Goal: Task Accomplishment & Management: Manage account settings

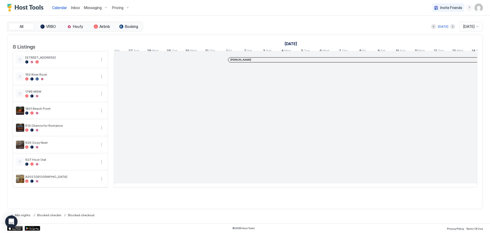
scroll to position [0, 381]
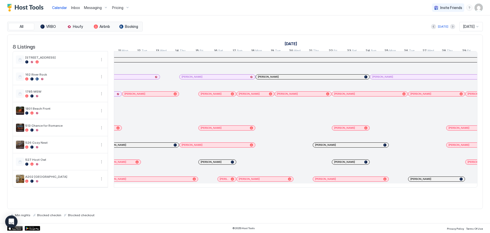
click at [99, 7] on span "Messaging" at bounding box center [93, 7] width 18 height 5
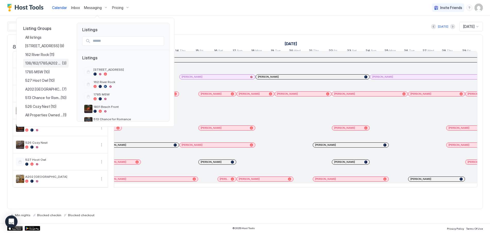
scroll to position [6, 0]
click at [44, 118] on span "1801 Beach Front" at bounding box center [39, 117] width 29 height 5
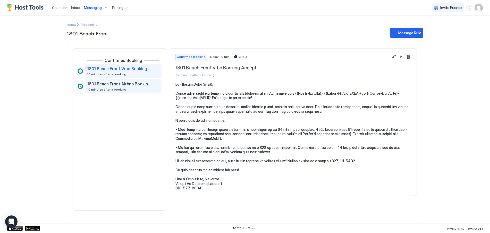
click at [121, 83] on span "1801 Beach Front Airbnb Booking Accept" at bounding box center [119, 83] width 64 height 5
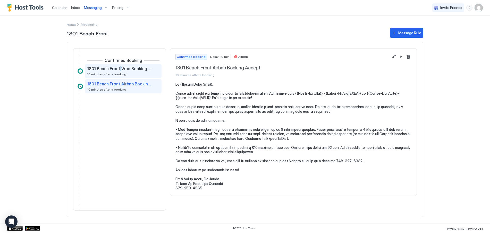
click at [118, 71] on div "1801 Beach Front Vrbo Booking Accept 10 minutes after a booking" at bounding box center [119, 71] width 65 height 10
click at [111, 88] on span "10 minutes after a booking" at bounding box center [106, 89] width 39 height 4
click at [100, 7] on span "Messaging" at bounding box center [93, 7] width 18 height 5
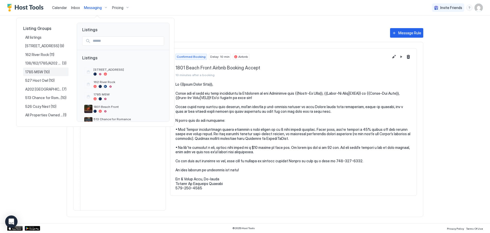
click at [42, 73] on span "1785 MSW" at bounding box center [34, 72] width 19 height 5
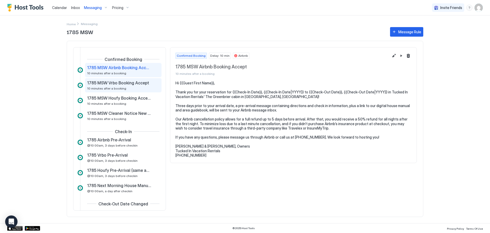
click at [115, 83] on span "1785 MSW Vrbo Booking Accept" at bounding box center [118, 82] width 62 height 5
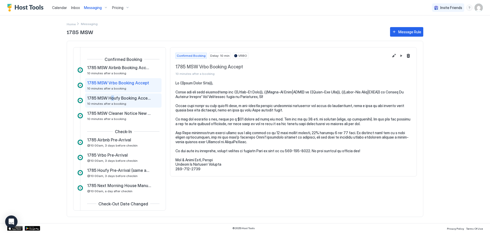
click at [110, 98] on span "1785 MSW Houfy Booking Accept" at bounding box center [119, 97] width 64 height 5
click at [121, 100] on div "1785 MSW Houfy Booking Accept 10 minutes after a booking" at bounding box center [119, 100] width 65 height 10
click at [91, 103] on span "10 minutes after a booking" at bounding box center [106, 103] width 39 height 4
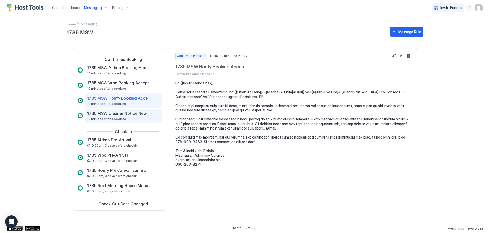
click at [103, 111] on span "1785 MSW Cleaner Notice New Booking" at bounding box center [119, 112] width 64 height 5
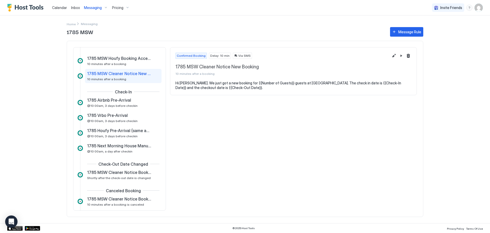
scroll to position [40, 0]
click at [99, 7] on div "Messaging" at bounding box center [96, 7] width 28 height 9
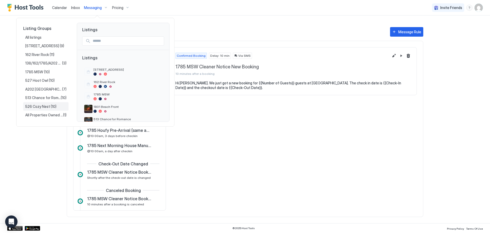
click at [40, 106] on span "526 Cozy Nest" at bounding box center [37, 106] width 25 height 5
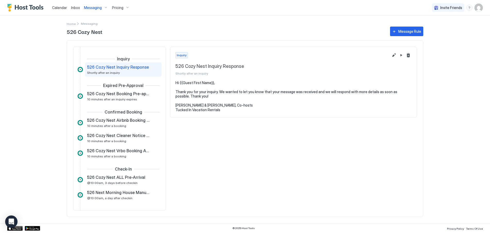
drag, startPoint x: 101, startPoint y: 7, endPoint x: 105, endPoint y: 7, distance: 3.9
click at [102, 7] on div "Messaging" at bounding box center [96, 7] width 28 height 9
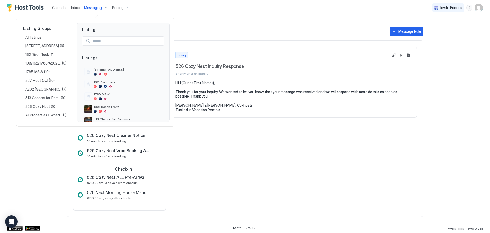
scroll to position [6, 0]
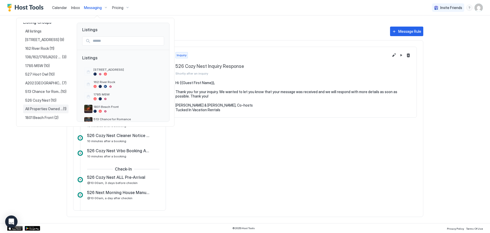
click at [45, 110] on span "All Properties Owned & Managed" at bounding box center [44, 108] width 38 height 5
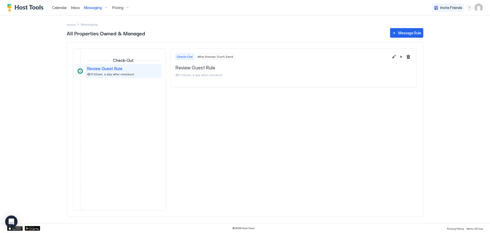
click at [100, 8] on span "Messaging" at bounding box center [93, 7] width 18 height 5
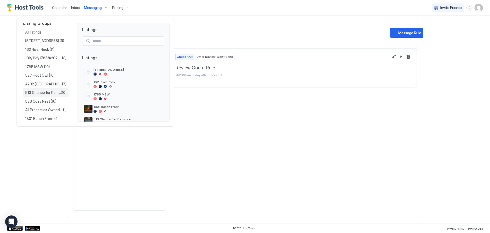
scroll to position [6, 0]
click at [48, 57] on span "138/162/1785/A202 COMBINED" at bounding box center [43, 57] width 37 height 5
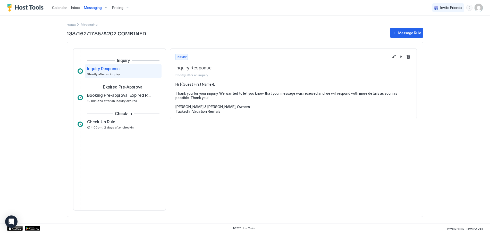
click at [95, 9] on span "Messaging" at bounding box center [93, 7] width 18 height 5
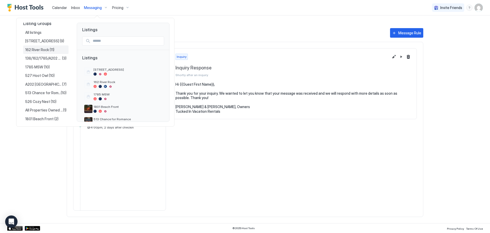
scroll to position [6, 0]
click at [41, 92] on span "513 Chance for Romance" at bounding box center [43, 91] width 36 height 5
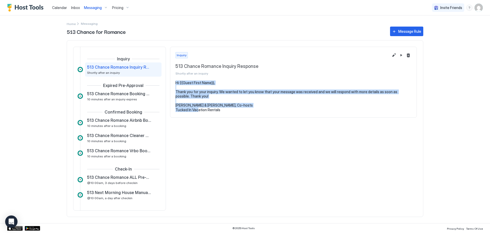
drag, startPoint x: 221, startPoint y: 109, endPoint x: 172, endPoint y: 82, distance: 56.2
click at [172, 82] on section "Hi {{Guest First Name}}, Thank you for your inquiry. We wanted to let you know …" at bounding box center [293, 98] width 246 height 37
copy pre "Hi {{Guest First Name}}, Thank you for your inquiry. We wanted to let you know …"
click at [93, 8] on span "Messaging" at bounding box center [93, 7] width 18 height 5
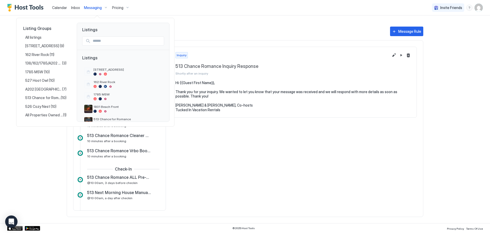
click at [223, 25] on div at bounding box center [245, 116] width 490 height 233
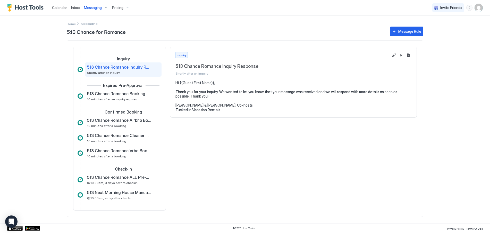
click at [91, 9] on span "Messaging" at bounding box center [93, 7] width 18 height 5
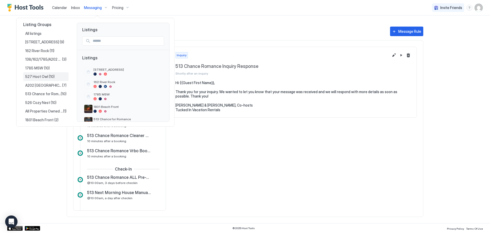
scroll to position [6, 0]
click at [42, 118] on span "1801 Beach Front" at bounding box center [39, 117] width 29 height 5
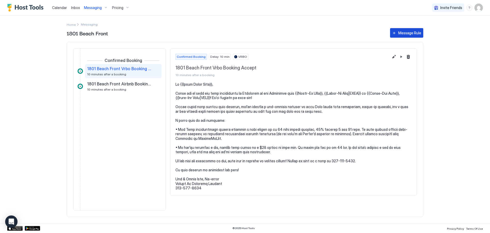
click at [415, 34] on div "Message Rule" at bounding box center [409, 32] width 23 height 5
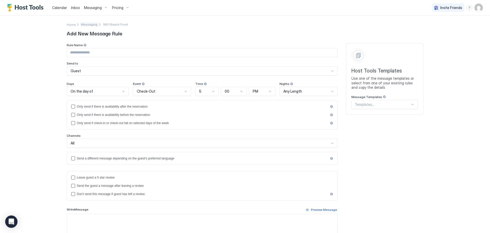
click at [85, 24] on span "Messaging" at bounding box center [89, 24] width 17 height 4
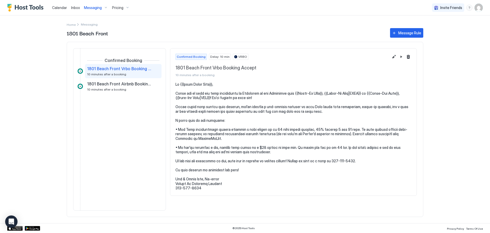
click at [118, 70] on span "1801 Beach Front Vrbo Booking Accept" at bounding box center [119, 68] width 64 height 5
click at [393, 56] on button "Edit message rule" at bounding box center [394, 57] width 6 height 6
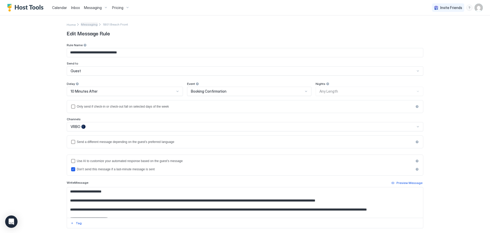
click at [90, 24] on span "Messaging" at bounding box center [89, 24] width 17 height 4
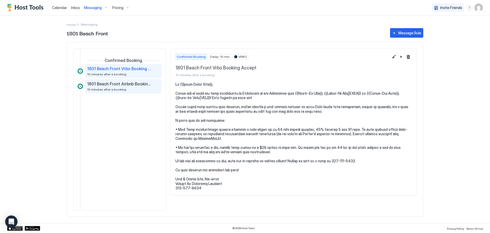
click at [106, 85] on span "1801 Beach Front Airbnb Booking Accept" at bounding box center [119, 83] width 64 height 5
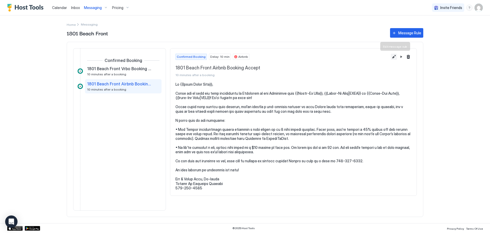
click at [394, 56] on button "Edit message rule" at bounding box center [394, 57] width 6 height 6
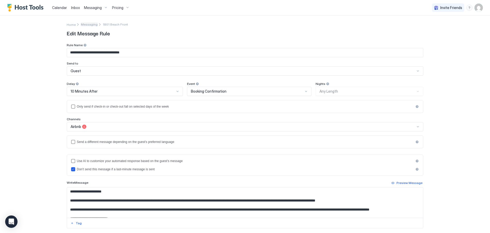
click at [84, 25] on span "Messaging" at bounding box center [89, 24] width 17 height 4
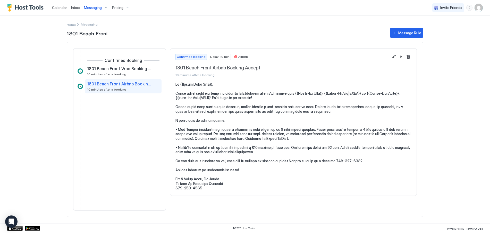
click at [89, 9] on span "Messaging" at bounding box center [93, 7] width 18 height 5
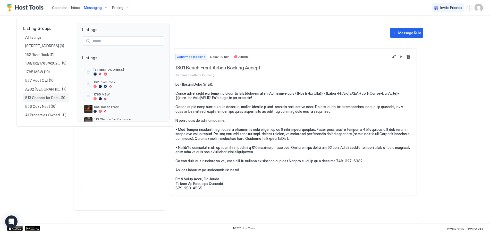
click at [46, 98] on span "513 Chance for Romance" at bounding box center [43, 97] width 36 height 5
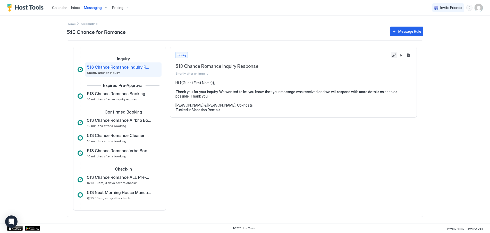
click at [392, 55] on button "Edit message rule" at bounding box center [394, 55] width 6 height 6
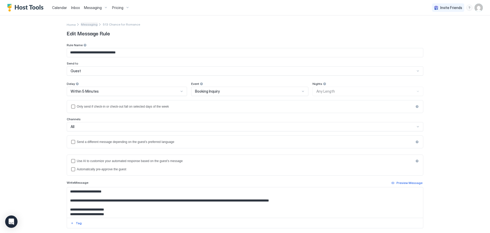
click at [82, 24] on span "Messaging" at bounding box center [89, 24] width 17 height 4
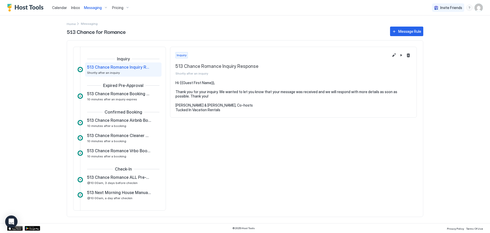
click at [95, 8] on span "Messaging" at bounding box center [93, 7] width 18 height 5
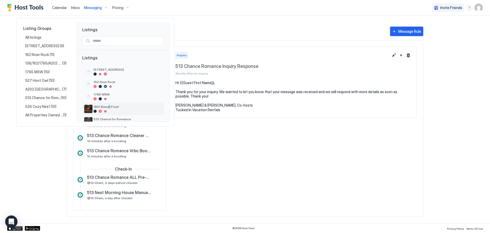
click at [108, 107] on span "1801 Beach Front" at bounding box center [127, 107] width 68 height 4
click at [104, 109] on div "1801 Beach Front" at bounding box center [127, 109] width 68 height 8
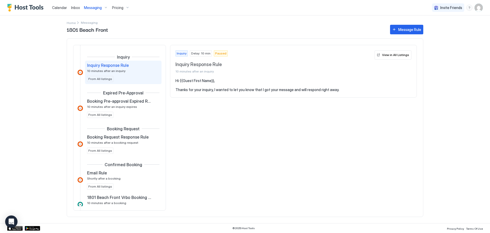
click at [98, 9] on span "Messaging" at bounding box center [93, 7] width 18 height 5
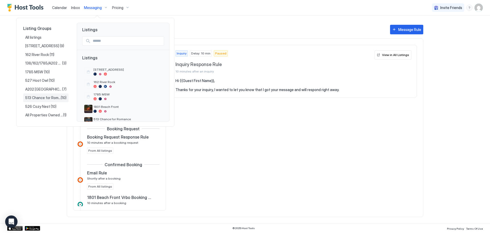
scroll to position [6, 0]
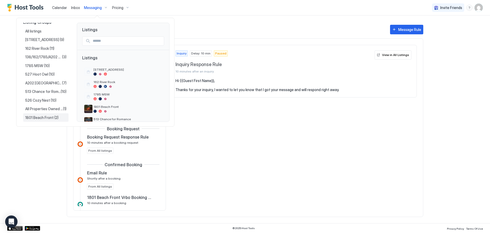
click at [32, 117] on span "1801 Beach Front" at bounding box center [39, 117] width 29 height 5
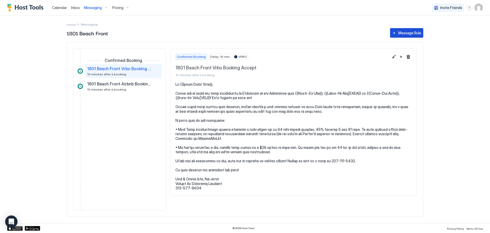
click at [407, 33] on div "Message Rule" at bounding box center [409, 32] width 23 height 5
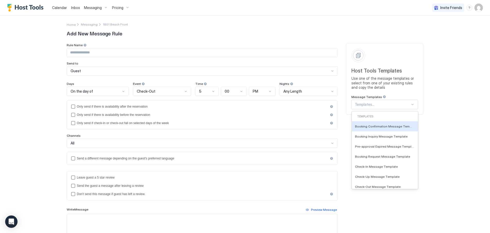
click at [399, 105] on div at bounding box center [382, 104] width 55 height 5
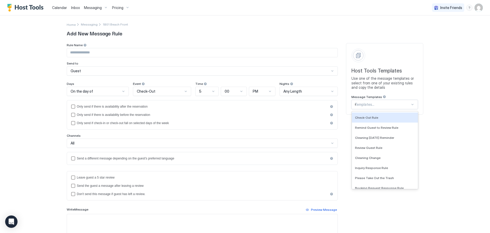
scroll to position [9, 0]
type input "****"
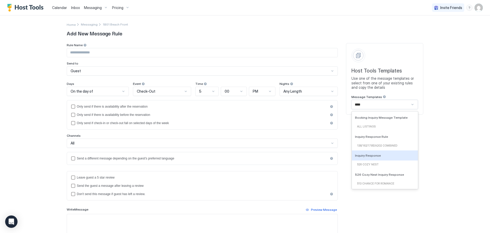
click at [373, 156] on span "Inquiry Response" at bounding box center [368, 155] width 26 height 4
type input "**********"
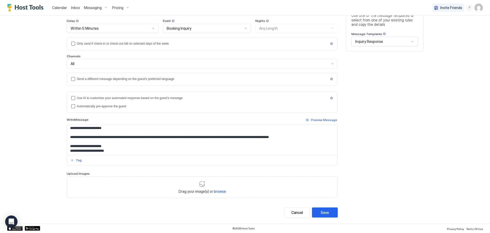
scroll to position [1, 0]
click at [295, 215] on button "Cancel" at bounding box center [297, 212] width 26 height 10
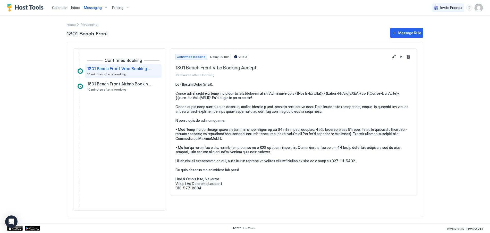
click at [90, 7] on span "Messaging" at bounding box center [93, 7] width 18 height 5
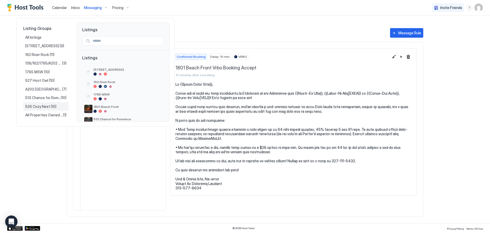
click at [36, 107] on span "526 Cozy Nest" at bounding box center [37, 106] width 25 height 5
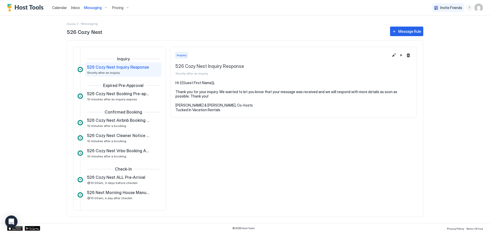
click at [100, 7] on span "Messaging" at bounding box center [93, 7] width 18 height 5
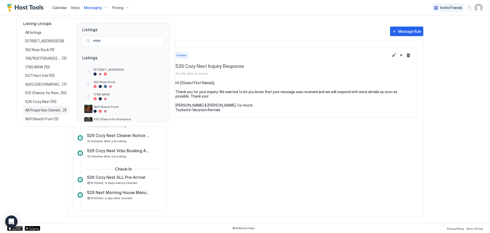
scroll to position [6, 0]
click at [28, 117] on span "1801 Beach Front" at bounding box center [39, 117] width 29 height 5
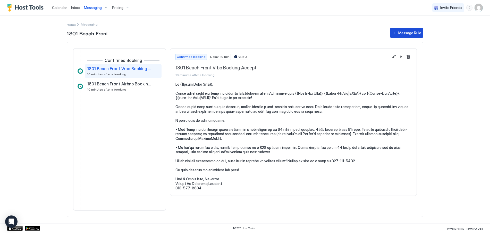
click at [414, 31] on div "Message Rule" at bounding box center [409, 32] width 23 height 5
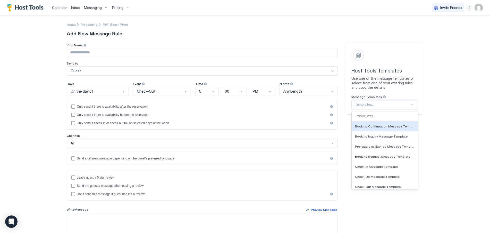
click at [396, 105] on div at bounding box center [382, 104] width 55 height 5
type input "*******"
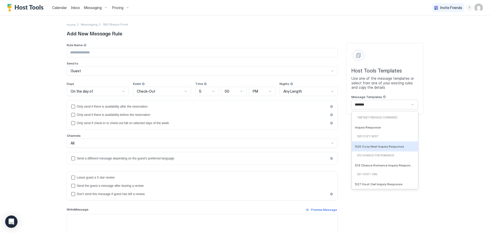
scroll to position [36, 0]
click at [373, 156] on div "513 Chance for Romance" at bounding box center [385, 156] width 62 height 4
click at [374, 146] on span "526 Cozy Nest Inquiry Response" at bounding box center [379, 147] width 49 height 4
type input "**********"
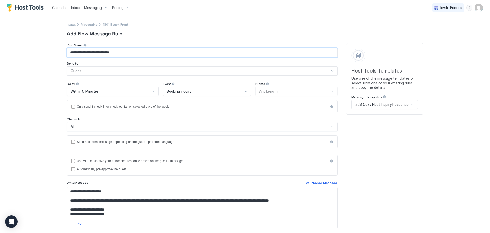
drag, startPoint x: 91, startPoint y: 53, endPoint x: 65, endPoint y: 55, distance: 26.4
click at [67, 55] on input "**********" at bounding box center [202, 52] width 270 height 9
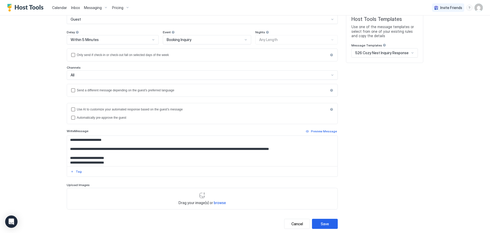
scroll to position [1, 0]
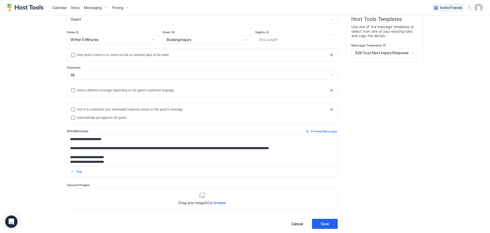
type input "**********"
click at [108, 150] on textarea "**********" at bounding box center [202, 150] width 270 height 30
click at [217, 147] on textarea "**********" at bounding box center [202, 150] width 270 height 30
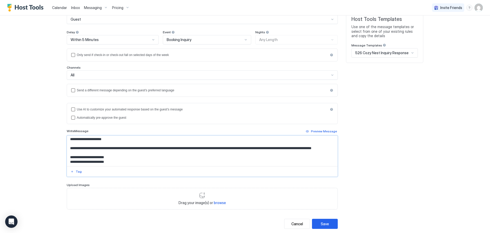
drag, startPoint x: 115, startPoint y: 162, endPoint x: 53, endPoint y: 142, distance: 65.5
click at [53, 142] on div "**********" at bounding box center [245, 116] width 490 height 233
click at [93, 156] on textarea "**********" at bounding box center [202, 150] width 270 height 30
drag, startPoint x: 115, startPoint y: 149, endPoint x: 46, endPoint y: 142, distance: 69.9
click at [46, 142] on div "**********" at bounding box center [245, 116] width 490 height 233
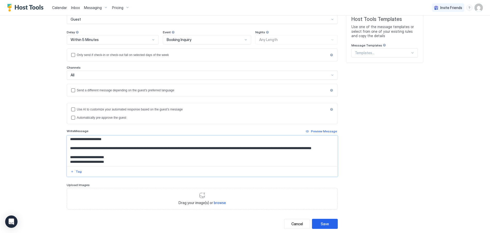
paste textarea "**********"
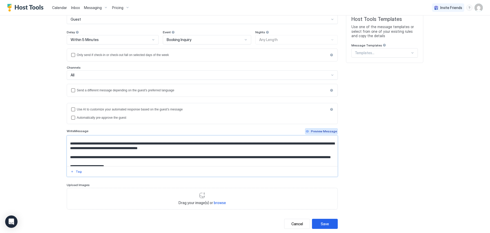
click at [325, 132] on div "Preview Message" at bounding box center [324, 131] width 26 height 5
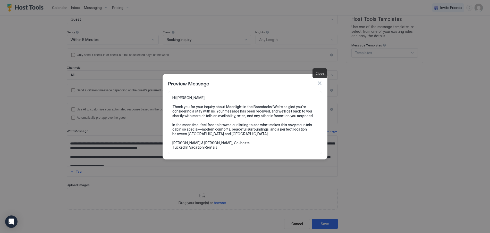
click at [318, 83] on button "button" at bounding box center [319, 82] width 5 height 5
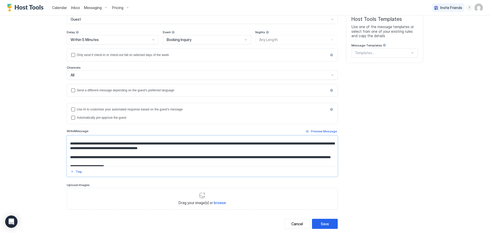
drag, startPoint x: 114, startPoint y: 150, endPoint x: 144, endPoint y: 149, distance: 30.4
click at [144, 149] on textarea "**********" at bounding box center [202, 150] width 270 height 30
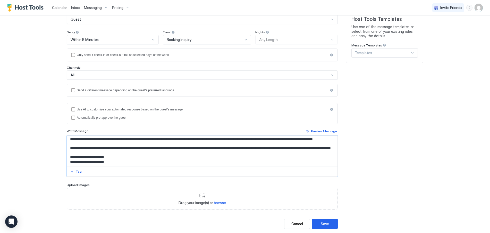
scroll to position [16, 0]
click at [294, 148] on textarea "**********" at bounding box center [202, 150] width 270 height 30
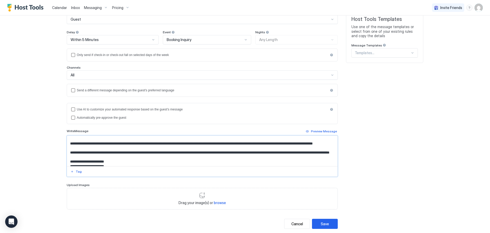
scroll to position [1, 0]
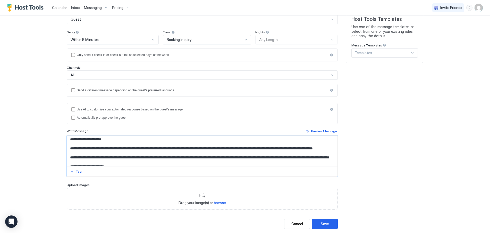
drag, startPoint x: 105, startPoint y: 153, endPoint x: 75, endPoint y: 153, distance: 29.1
click at [75, 153] on textarea "**********" at bounding box center [202, 150] width 270 height 30
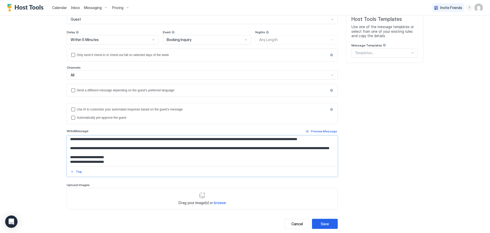
scroll to position [19, 0]
click at [67, 143] on textarea "**********" at bounding box center [202, 150] width 270 height 30
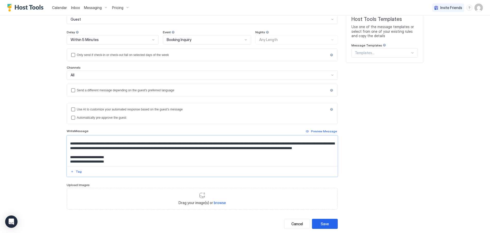
scroll to position [10, 0]
click at [115, 142] on textarea "**********" at bounding box center [202, 150] width 270 height 30
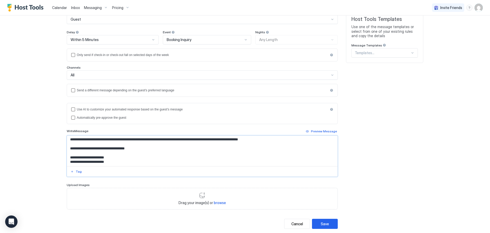
scroll to position [14, 0]
drag, startPoint x: 68, startPoint y: 146, endPoint x: 139, endPoint y: 149, distance: 70.8
click at [139, 149] on textarea "**********" at bounding box center [202, 150] width 270 height 30
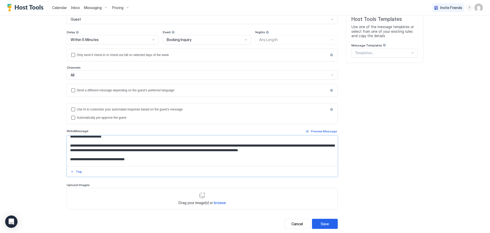
paste textarea "**********"
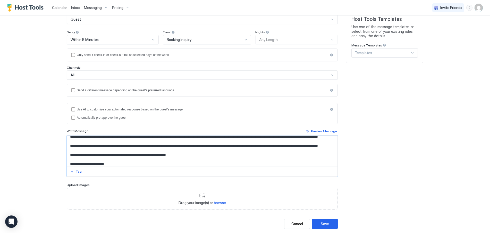
scroll to position [0, 0]
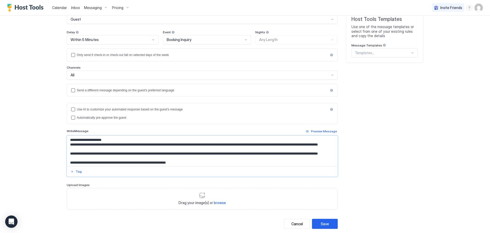
click at [112, 140] on textarea "**********" at bounding box center [202, 150] width 270 height 30
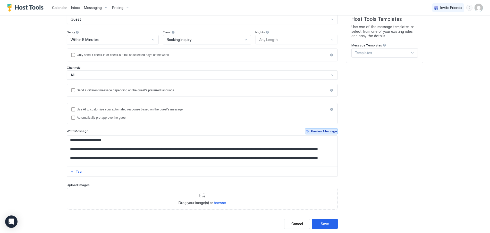
click at [316, 133] on div "Preview Message" at bounding box center [324, 131] width 26 height 5
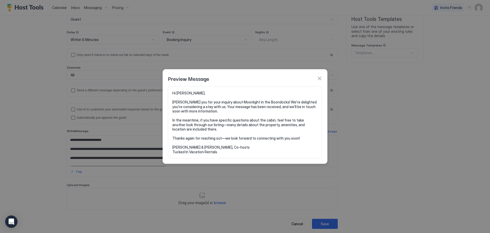
click at [318, 80] on button "button" at bounding box center [319, 78] width 5 height 5
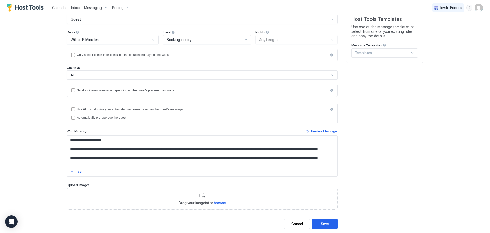
click at [68, 150] on textarea "**********" at bounding box center [202, 150] width 270 height 30
click at [319, 130] on div "Preview Message" at bounding box center [324, 131] width 26 height 5
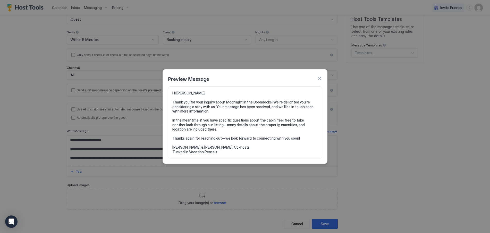
click at [320, 78] on button "button" at bounding box center [319, 78] width 5 height 5
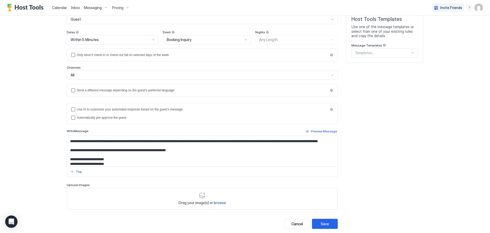
scroll to position [26, 0]
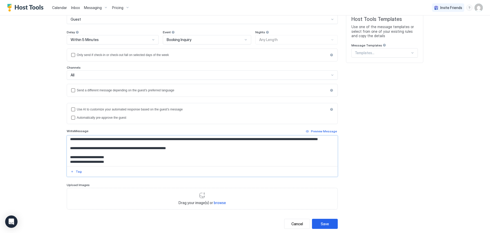
click at [312, 137] on textarea "**********" at bounding box center [202, 150] width 270 height 30
type textarea "**********"
click at [322, 218] on button "Save" at bounding box center [325, 223] width 26 height 10
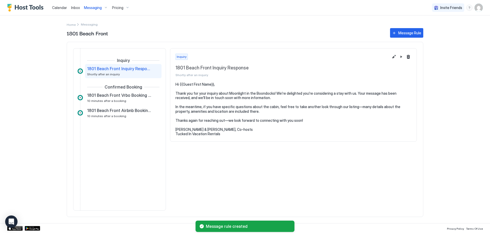
click at [396, 57] on button "Edit message rule" at bounding box center [394, 57] width 6 height 6
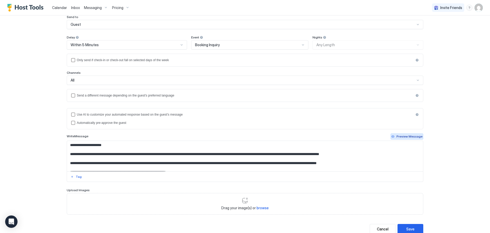
scroll to position [51, 0]
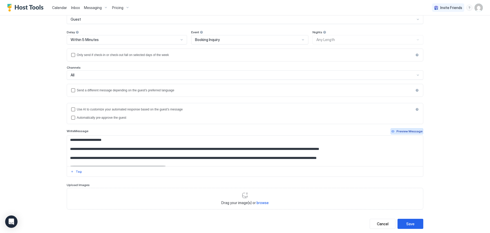
click at [409, 132] on div "Preview Message" at bounding box center [409, 131] width 26 height 5
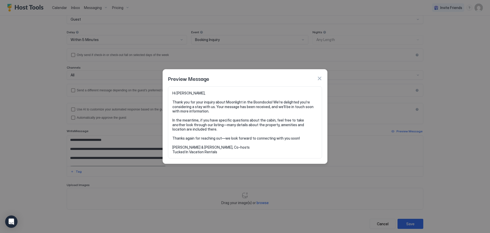
click at [320, 79] on button "button" at bounding box center [319, 78] width 5 height 5
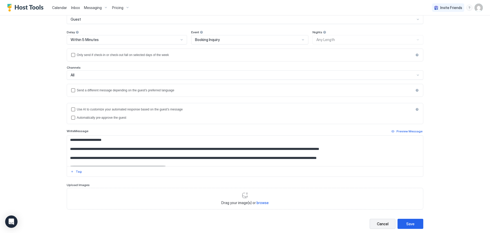
click at [382, 224] on div "Cancel" at bounding box center [383, 223] width 12 height 5
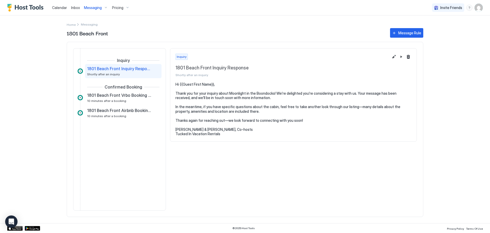
click at [90, 9] on span "Messaging" at bounding box center [93, 7] width 18 height 5
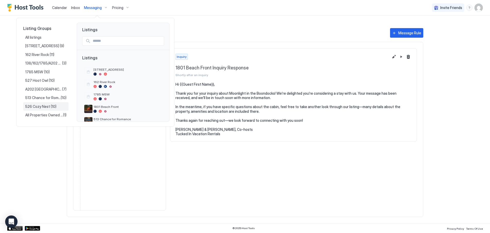
click at [36, 106] on span "526 Cozy Nest" at bounding box center [37, 106] width 25 height 5
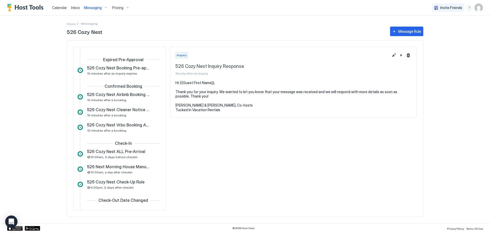
scroll to position [51, 0]
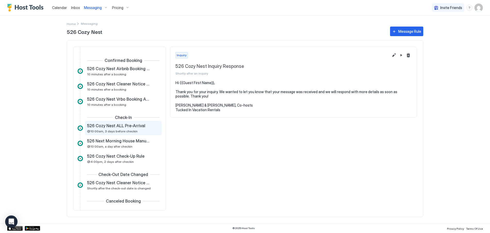
click at [123, 128] on span "526 Cozy Nest ALL Pre-Arrival" at bounding box center [116, 125] width 58 height 5
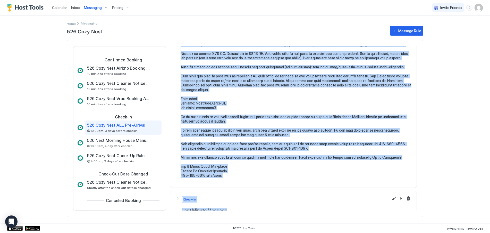
scroll to position [115, 0]
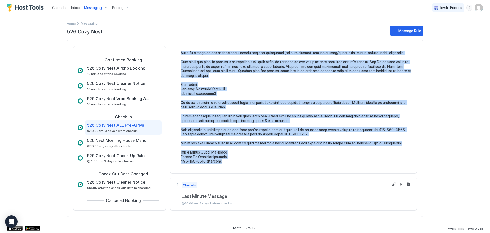
drag, startPoint x: 181, startPoint y: 82, endPoint x: 222, endPoint y: 167, distance: 94.4
click at [222, 163] on pre at bounding box center [296, 64] width 231 height 198
copy pre "Hi {{Guest First Name}}, Your trip to [GEOGRAPHIC_DATA] cabin in [GEOGRAPHIC_DA…"
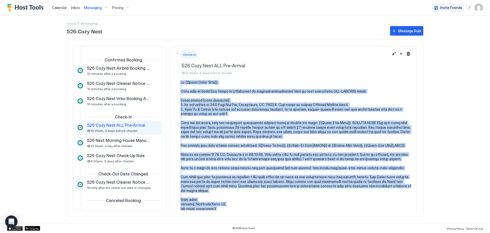
click at [223, 78] on button "Check-In 526 Cozy Nest ALL Pre-Arrival @10:00am, 3 days before checkin" at bounding box center [293, 62] width 246 height 33
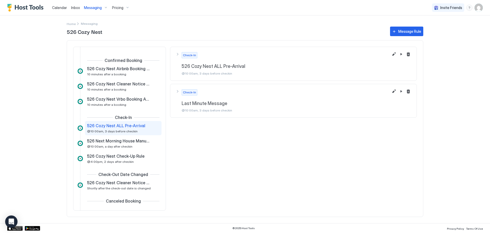
click at [243, 72] on span "@10:00am, 3 days before checkin" at bounding box center [297, 73] width 230 height 4
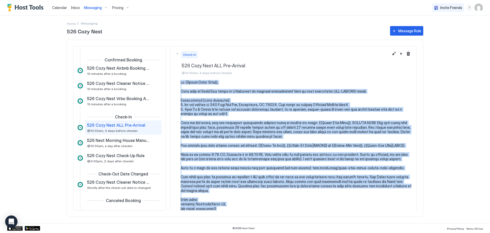
click at [265, 94] on pre at bounding box center [296, 179] width 231 height 198
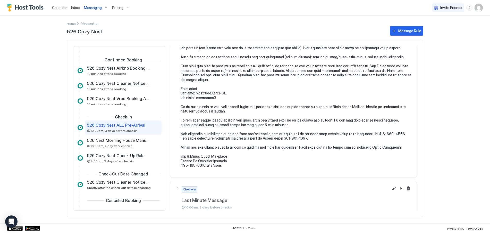
scroll to position [115, 0]
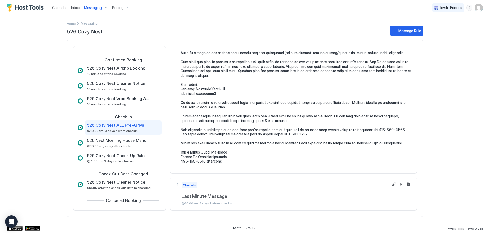
click at [96, 9] on span "Messaging" at bounding box center [93, 7] width 18 height 5
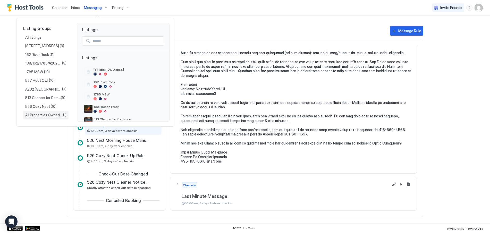
scroll to position [6, 0]
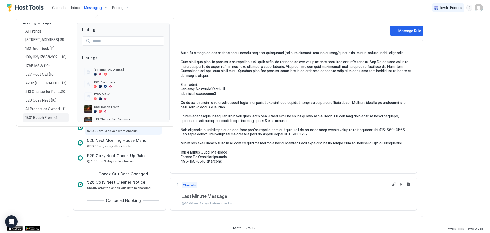
click at [36, 118] on span "1801 Beach Front" at bounding box center [39, 117] width 29 height 5
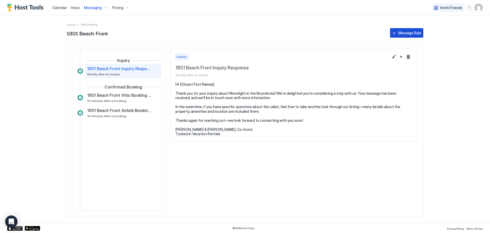
click at [400, 35] on div "Message Rule" at bounding box center [409, 32] width 23 height 5
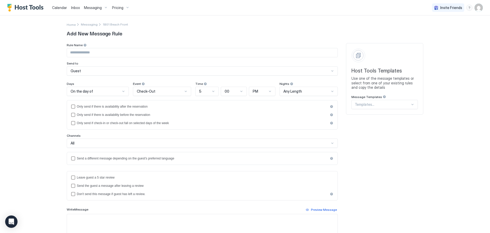
click at [380, 104] on div at bounding box center [382, 104] width 55 height 5
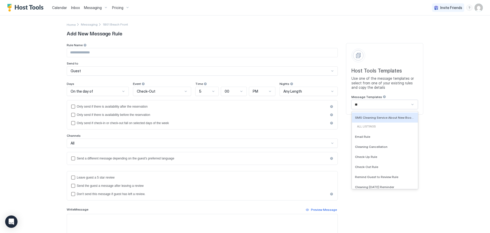
scroll to position [9, 0]
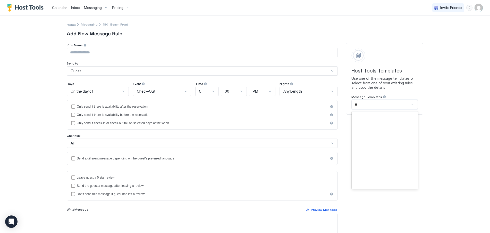
type input "***"
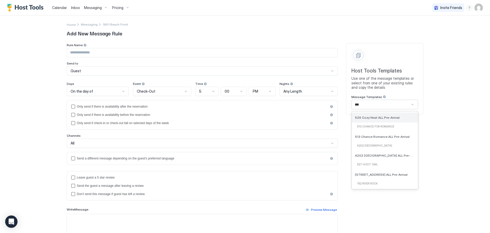
click at [373, 116] on span "526 Cozy Nest ALL Pre-Arrival" at bounding box center [377, 117] width 45 height 4
type input "**********"
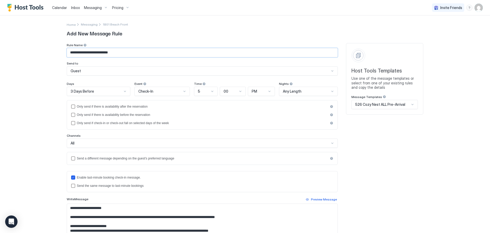
drag, startPoint x: 91, startPoint y: 54, endPoint x: 62, endPoint y: 58, distance: 29.7
click at [62, 58] on div "**********" at bounding box center [244, 185] width 371 height 340
type input "**********"
click at [52, 63] on div "**********" at bounding box center [245, 116] width 490 height 233
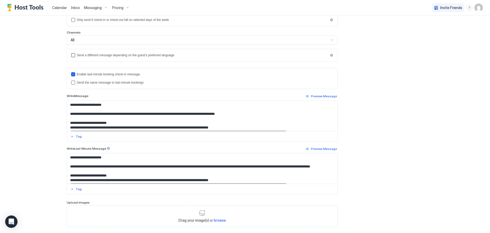
scroll to position [132, 0]
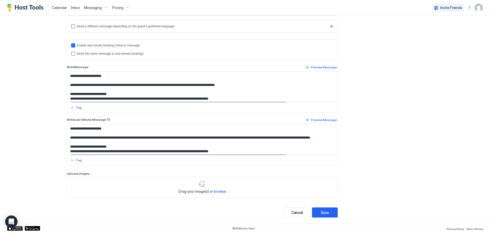
click at [118, 80] on textarea "Input Field" at bounding box center [202, 87] width 270 height 30
paste textarea "**********"
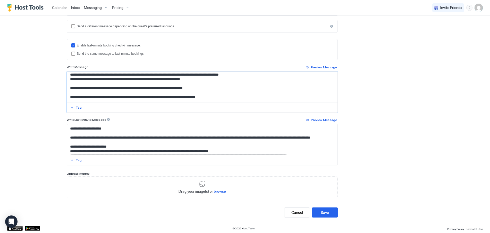
scroll to position [0, 0]
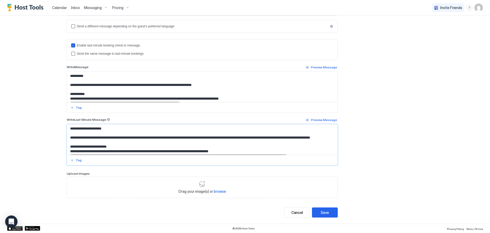
drag, startPoint x: 72, startPoint y: 130, endPoint x: 105, endPoint y: 128, distance: 32.5
click at [105, 128] on textarea "Input Field" at bounding box center [202, 139] width 270 height 30
click at [76, 78] on textarea "Input Field" at bounding box center [202, 87] width 270 height 30
paste textarea "**********"
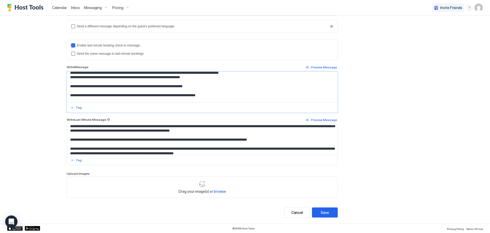
scroll to position [51, 0]
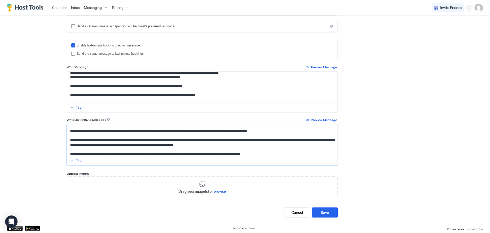
drag, startPoint x: 68, startPoint y: 141, endPoint x: 293, endPoint y: 140, distance: 225.3
click at [293, 140] on textarea "Input Field" at bounding box center [202, 139] width 270 height 30
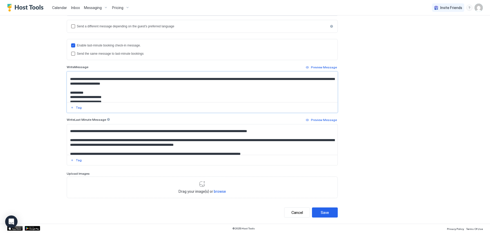
scroll to position [26, 0]
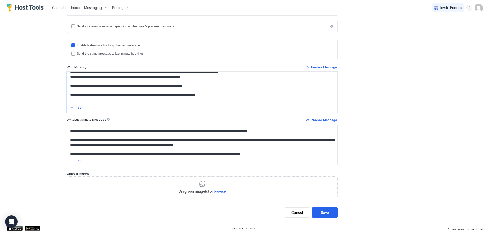
drag, startPoint x: 68, startPoint y: 97, endPoint x: 224, endPoint y: 94, distance: 155.8
click at [224, 94] on textarea "Input Field" at bounding box center [202, 87] width 270 height 30
paste textarea "**********"
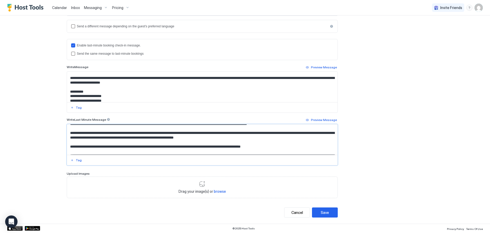
scroll to position [62, 0]
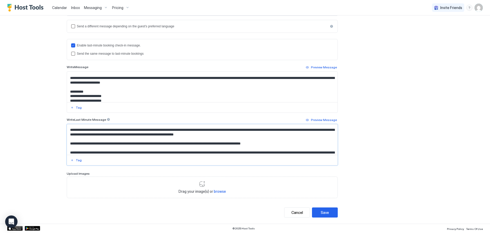
drag, startPoint x: 67, startPoint y: 138, endPoint x: 258, endPoint y: 145, distance: 190.7
click at [258, 145] on textarea "Input Field" at bounding box center [202, 139] width 270 height 30
drag, startPoint x: 68, startPoint y: 78, endPoint x: 165, endPoint y: 87, distance: 97.5
click at [165, 87] on textarea "Input Field" at bounding box center [202, 87] width 270 height 30
paste textarea "**********"
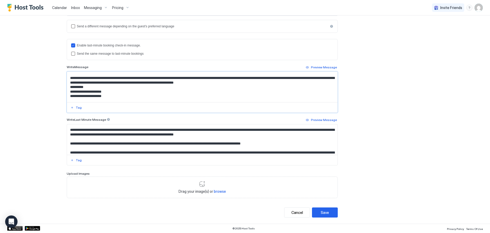
scroll to position [47, 0]
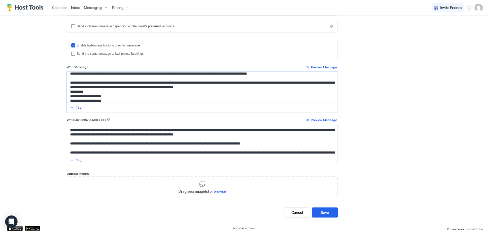
click at [315, 82] on textarea "Input Field" at bounding box center [202, 87] width 270 height 30
click at [160, 89] on textarea "Input Field" at bounding box center [202, 87] width 270 height 30
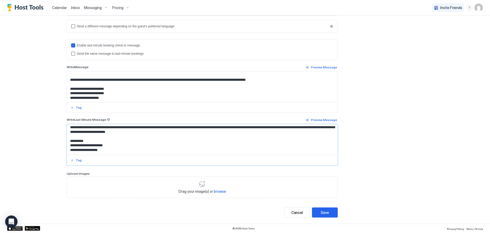
scroll to position [94, 0]
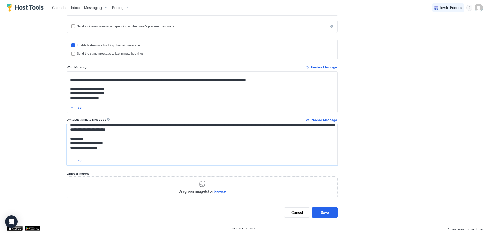
drag, startPoint x: 68, startPoint y: 142, endPoint x: 254, endPoint y: 138, distance: 186.5
click at [254, 138] on textarea "Input Field" at bounding box center [202, 139] width 270 height 30
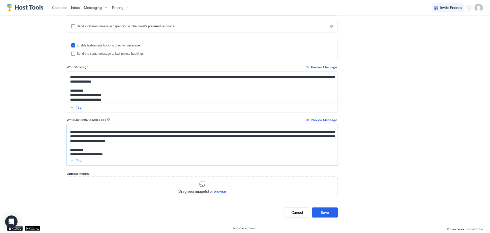
scroll to position [72, 0]
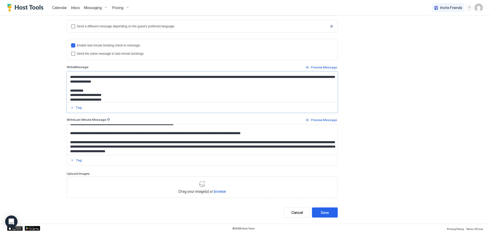
click at [150, 81] on textarea "Input Field" at bounding box center [202, 87] width 270 height 30
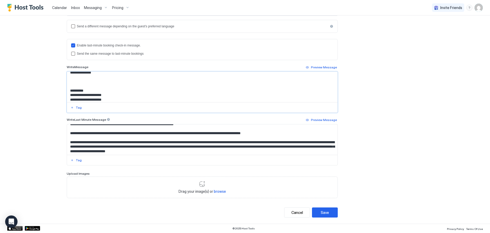
paste textarea "**********"
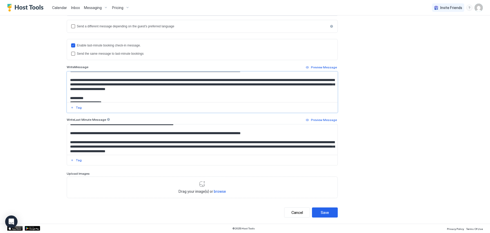
scroll to position [70, 0]
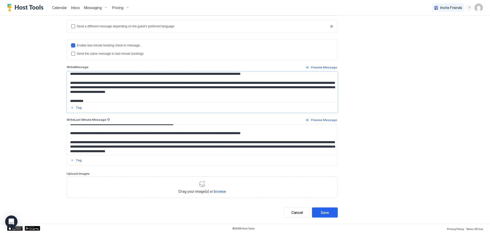
drag, startPoint x: 171, startPoint y: 83, endPoint x: 216, endPoint y: 82, distance: 45.3
click at [216, 82] on textarea "Input Field" at bounding box center [202, 87] width 270 height 30
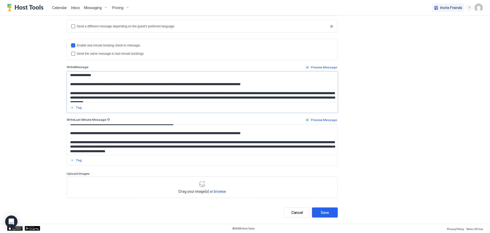
drag, startPoint x: 192, startPoint y: 85, endPoint x: 284, endPoint y: 84, distance: 92.2
click at [284, 84] on textarea "Input Field" at bounding box center [202, 87] width 270 height 30
paste textarea "**********"
type textarea "**********"
click at [323, 214] on div "Save" at bounding box center [325, 211] width 8 height 5
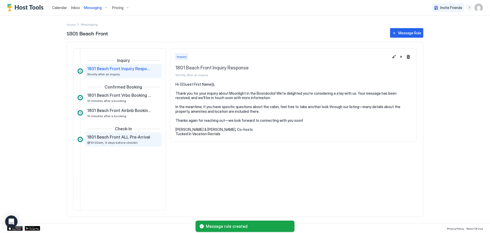
click at [124, 138] on span "1801 Beach Front ALL Pre-Arrival" at bounding box center [118, 136] width 63 height 5
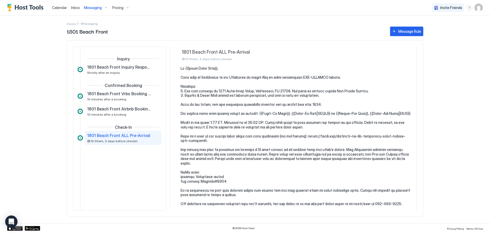
scroll to position [14, 0]
click at [453, 185] on div "Calendar Inbox Messaging Pricing Invite Friends RB Home Messaging 1801 Beach Fr…" at bounding box center [245, 116] width 490 height 233
click at [323, 96] on pre at bounding box center [296, 149] width 231 height 167
click at [317, 95] on pre at bounding box center [296, 149] width 231 height 167
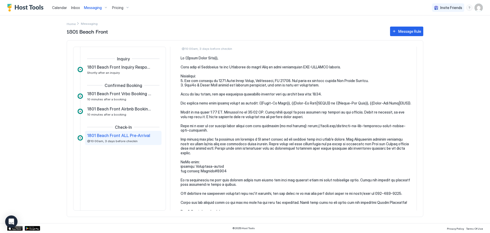
scroll to position [0, 0]
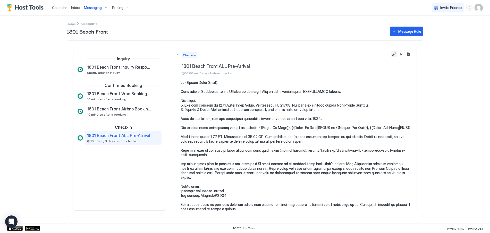
click at [391, 52] on button "Edit message rule" at bounding box center [394, 54] width 6 height 6
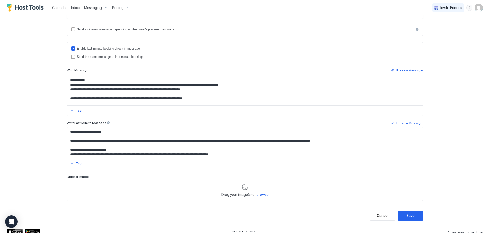
scroll to position [26, 0]
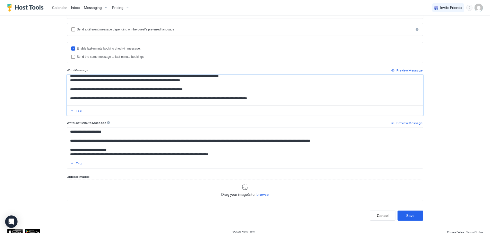
drag, startPoint x: 204, startPoint y: 91, endPoint x: 61, endPoint y: 90, distance: 143.2
click at [61, 90] on div "**********" at bounding box center [244, 57] width 371 height 340
paste textarea "**********"
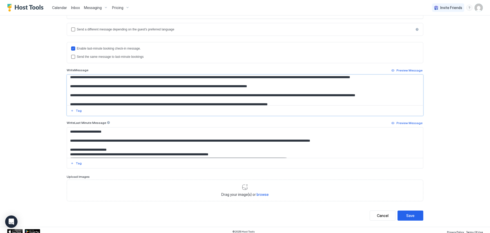
scroll to position [51, 0]
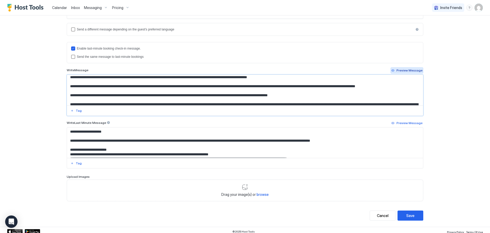
type textarea "**********"
click at [416, 69] on div "Preview Message" at bounding box center [409, 70] width 26 height 5
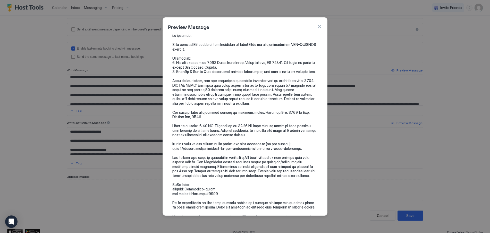
scroll to position [6, 0]
click at [320, 25] on button "button" at bounding box center [319, 26] width 5 height 5
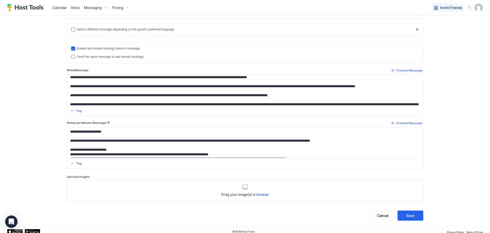
click at [450, 67] on div "**********" at bounding box center [245, 116] width 490 height 233
click at [404, 72] on div "Preview Message" at bounding box center [409, 70] width 26 height 5
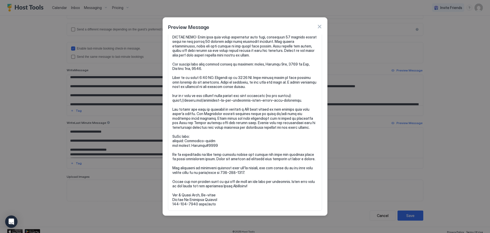
scroll to position [54, 0]
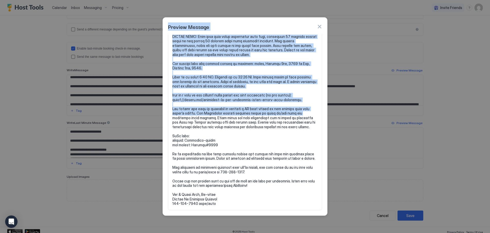
drag, startPoint x: 328, startPoint y: 127, endPoint x: 325, endPoint y: 112, distance: 15.4
click at [325, 112] on div "Preview Message" at bounding box center [245, 116] width 490 height 233
click at [304, 77] on pre at bounding box center [244, 95] width 145 height 221
click at [300, 88] on pre at bounding box center [244, 95] width 145 height 221
click at [298, 94] on pre at bounding box center [244, 95] width 145 height 221
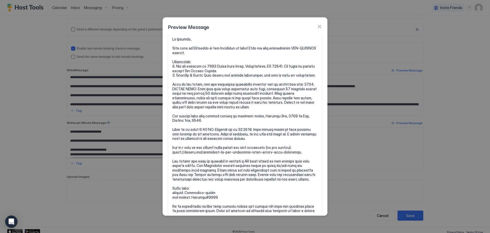
scroll to position [0, 0]
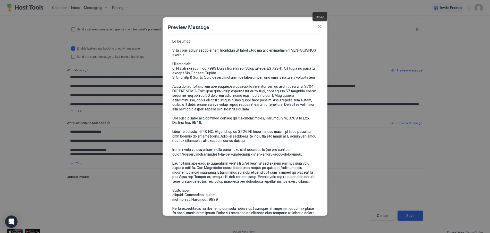
click at [320, 24] on button "button" at bounding box center [319, 26] width 5 height 5
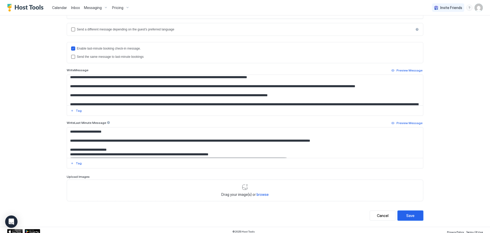
click at [407, 215] on div "Save" at bounding box center [410, 214] width 8 height 5
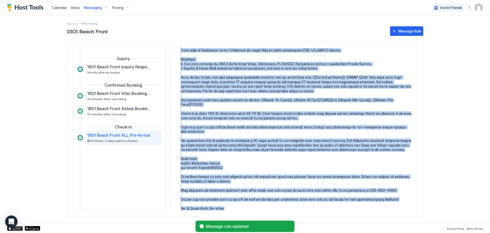
scroll to position [97, 0]
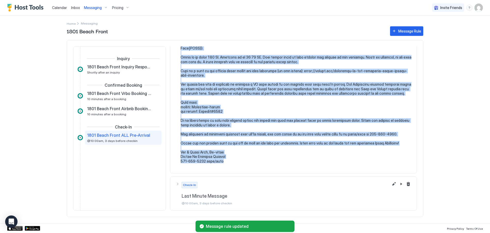
drag, startPoint x: 184, startPoint y: 85, endPoint x: 221, endPoint y: 166, distance: 89.1
click at [221, 163] on pre at bounding box center [296, 73] width 231 height 180
copy pre "Hi {{Guest First Name}}, Your trip to Moonlight in the Boondocks is here! This …"
click at [228, 127] on pre at bounding box center [296, 73] width 231 height 180
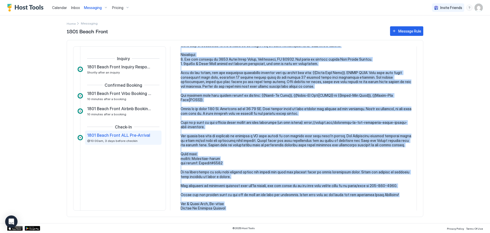
click at [237, 79] on pre at bounding box center [296, 124] width 231 height 180
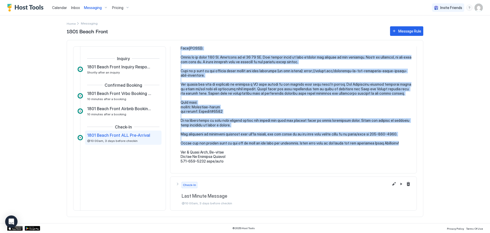
drag, startPoint x: 181, startPoint y: 93, endPoint x: 403, endPoint y: 147, distance: 229.1
click at [403, 147] on pre at bounding box center [296, 73] width 231 height 180
copy pre "Your trip to Moonlight in the [GEOGRAPHIC_DATA] is here! This is your reservati…"
click at [391, 183] on button "Edit message rule" at bounding box center [394, 184] width 6 height 6
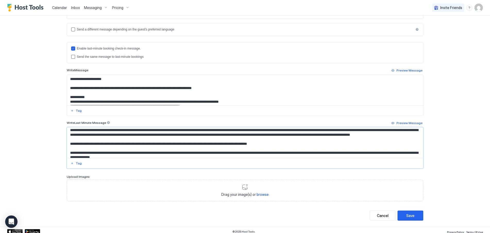
scroll to position [145, 0]
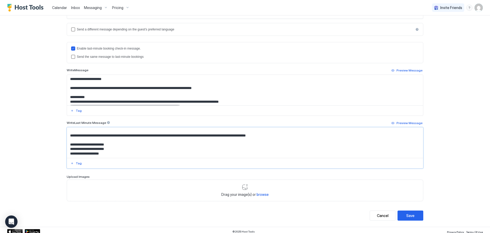
drag, startPoint x: 70, startPoint y: 135, endPoint x: 172, endPoint y: 204, distance: 123.0
click at [172, 204] on div "**********" at bounding box center [245, 67] width 356 height 306
paste textarea "**********"
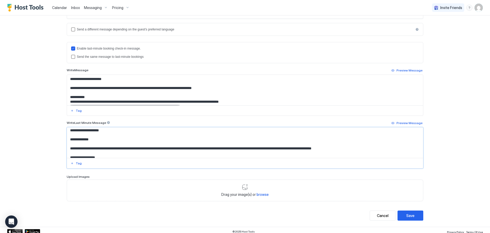
scroll to position [142, 0]
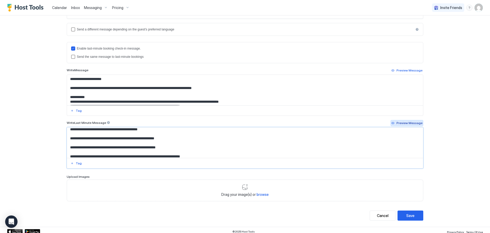
click at [409, 121] on div "Preview Message" at bounding box center [409, 123] width 26 height 5
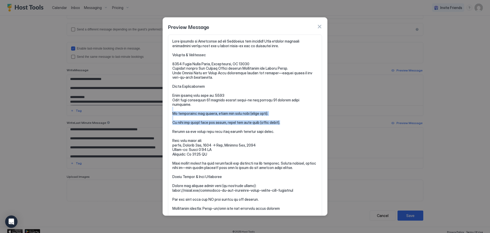
drag, startPoint x: 323, startPoint y: 109, endPoint x: 322, endPoint y: 117, distance: 8.6
click at [322, 117] on div at bounding box center [245, 125] width 164 height 181
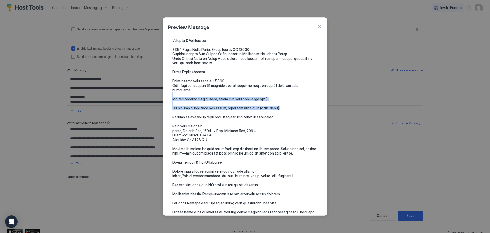
scroll to position [0, 0]
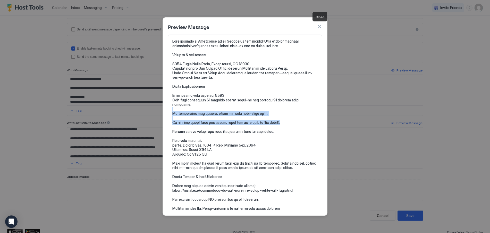
click at [320, 25] on button "button" at bounding box center [319, 26] width 5 height 5
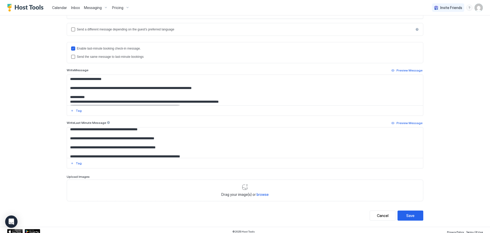
click at [72, 133] on textarea "Input Field" at bounding box center [245, 142] width 356 height 30
paste textarea "**********"
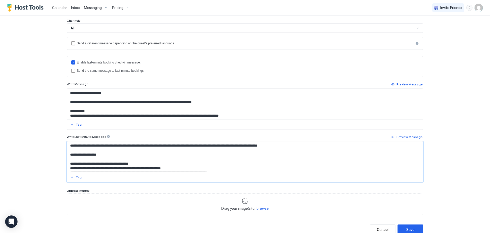
scroll to position [132, 0]
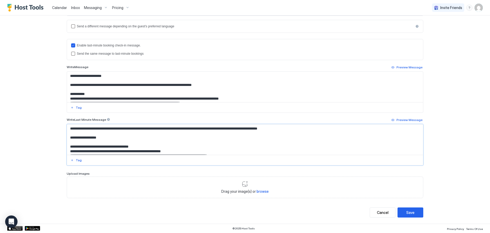
click at [301, 129] on textarea "Input Field" at bounding box center [245, 139] width 356 height 30
drag, startPoint x: 101, startPoint y: 139, endPoint x: 64, endPoint y: 135, distance: 37.3
click at [64, 135] on div "**********" at bounding box center [244, 54] width 371 height 340
click at [70, 136] on textarea "Input Field" at bounding box center [245, 139] width 356 height 30
drag, startPoint x: 100, startPoint y: 141, endPoint x: 67, endPoint y: 139, distance: 32.5
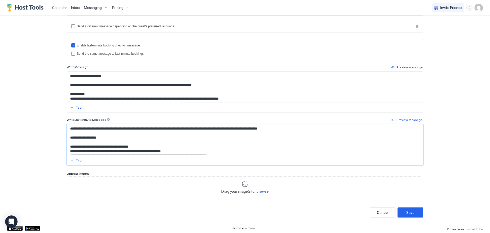
click at [67, 139] on textarea "Input Field" at bounding box center [245, 139] width 356 height 30
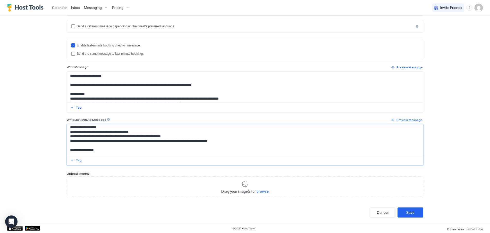
scroll to position [21, 0]
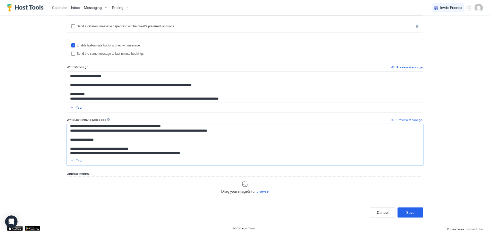
drag, startPoint x: 99, startPoint y: 139, endPoint x: 65, endPoint y: 140, distance: 34.5
click at [67, 140] on div at bounding box center [245, 144] width 356 height 41
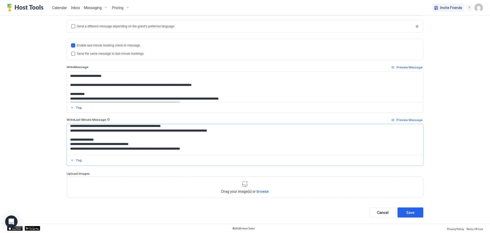
click at [210, 148] on textarea "Input Field" at bounding box center [245, 139] width 356 height 30
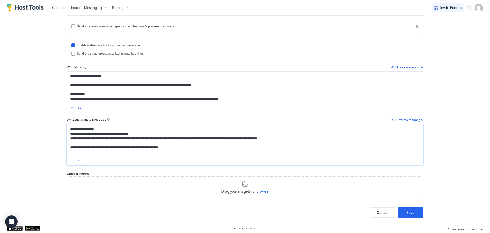
click at [309, 136] on textarea "Input Field" at bounding box center [245, 139] width 356 height 30
click at [69, 146] on textarea "Input Field" at bounding box center [245, 139] width 356 height 30
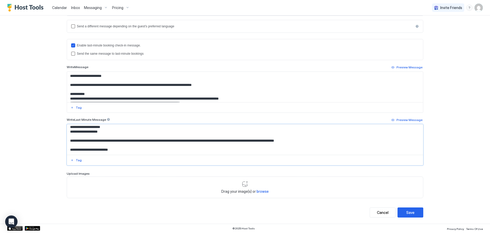
scroll to position [77, 0]
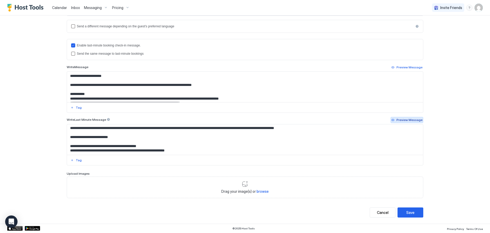
click at [410, 118] on div "Preview Message" at bounding box center [409, 119] width 26 height 5
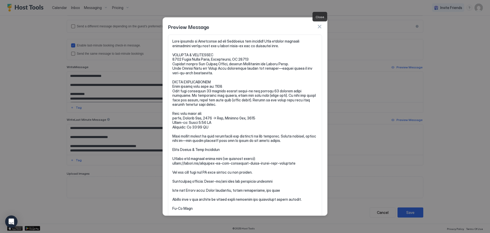
click at [319, 26] on button "button" at bounding box center [319, 26] width 5 height 5
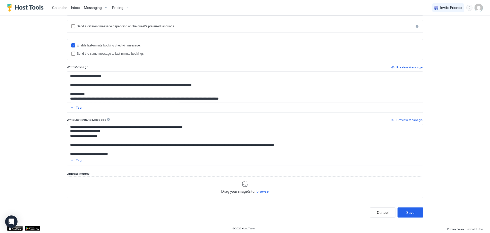
scroll to position [51, 0]
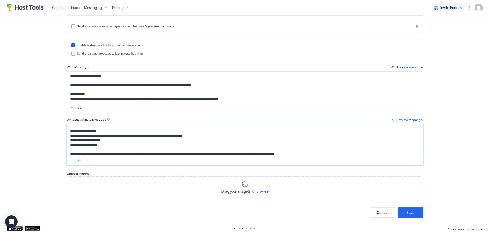
drag, startPoint x: 102, startPoint y: 131, endPoint x: 58, endPoint y: 132, distance: 44.3
click at [59, 132] on div "**********" at bounding box center [244, 54] width 371 height 340
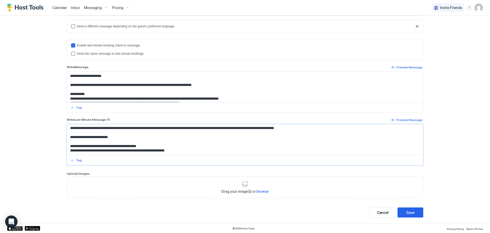
drag, startPoint x: 120, startPoint y: 137, endPoint x: 65, endPoint y: 136, distance: 55.1
click at [67, 136] on textarea "Input Field" at bounding box center [245, 139] width 356 height 30
click at [69, 148] on textarea "Input Field" at bounding box center [245, 139] width 356 height 30
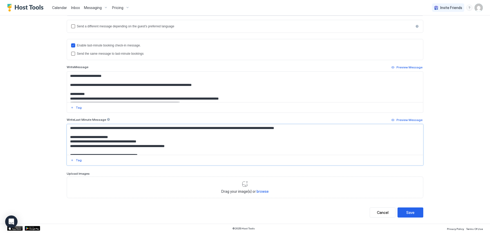
click at [155, 143] on textarea "Input Field" at bounding box center [245, 139] width 356 height 30
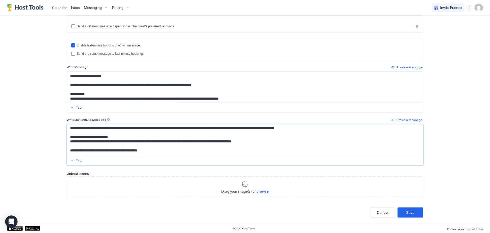
click at [67, 150] on textarea "Input Field" at bounding box center [245, 139] width 356 height 30
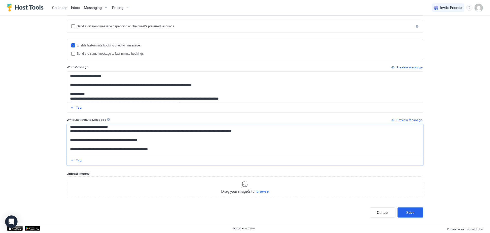
click at [156, 140] on textarea "Input Field" at bounding box center [245, 139] width 356 height 30
click at [67, 148] on textarea "Input Field" at bounding box center [245, 139] width 356 height 30
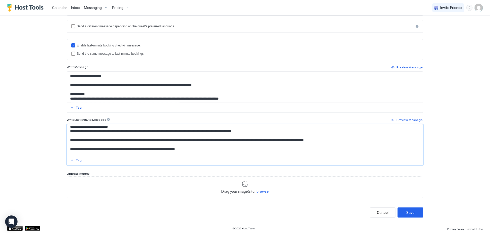
scroll to position [98, 0]
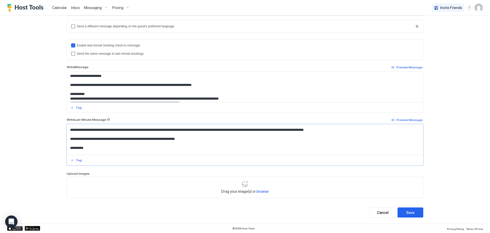
drag, startPoint x: 85, startPoint y: 148, endPoint x: 66, endPoint y: 148, distance: 18.5
click at [67, 148] on textarea "Input Field" at bounding box center [245, 139] width 356 height 30
click at [405, 118] on div "Preview Message" at bounding box center [409, 119] width 26 height 5
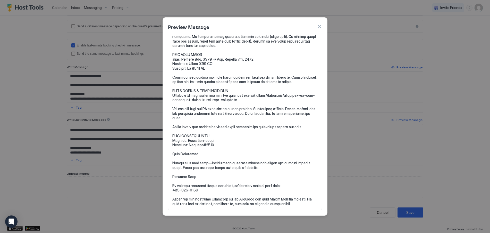
scroll to position [0, 0]
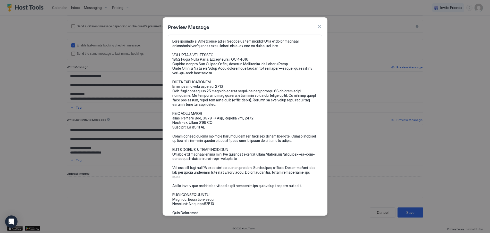
drag, startPoint x: 318, startPoint y: 23, endPoint x: 317, endPoint y: 32, distance: 8.8
click at [317, 23] on div "Preview Message" at bounding box center [245, 27] width 154 height 8
click at [319, 25] on button "button" at bounding box center [319, 26] width 5 height 5
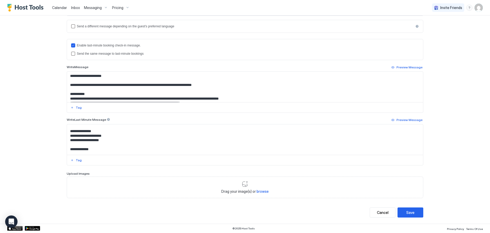
scroll to position [124, 0]
drag, startPoint x: 93, startPoint y: 141, endPoint x: 53, endPoint y: 140, distance: 41.0
click at [55, 143] on div "**********" at bounding box center [245, 116] width 490 height 233
click at [97, 140] on textarea "Input Field" at bounding box center [245, 139] width 356 height 30
drag, startPoint x: 97, startPoint y: 140, endPoint x: 66, endPoint y: 141, distance: 31.2
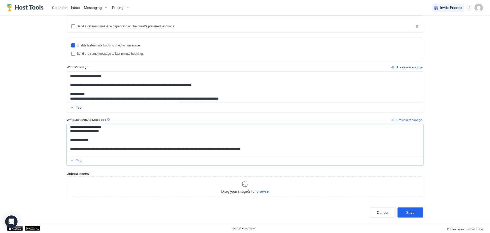
click at [67, 141] on textarea "Input Field" at bounding box center [245, 139] width 356 height 30
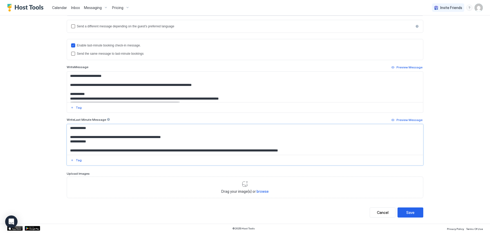
scroll to position [147, 0]
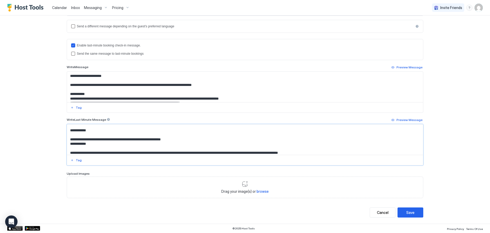
drag, startPoint x: 78, startPoint y: 129, endPoint x: 53, endPoint y: 130, distance: 25.0
click at [53, 130] on div "**********" at bounding box center [245, 116] width 490 height 233
click at [67, 140] on textarea "Input Field" at bounding box center [245, 139] width 356 height 30
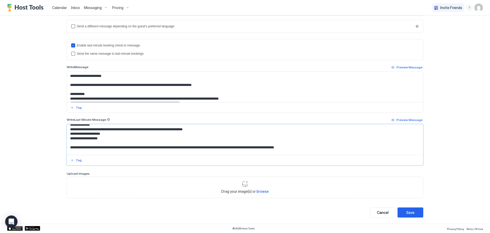
scroll to position [0, 0]
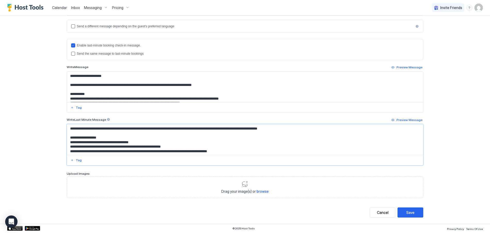
click at [143, 141] on textarea "Input Field" at bounding box center [245, 139] width 356 height 30
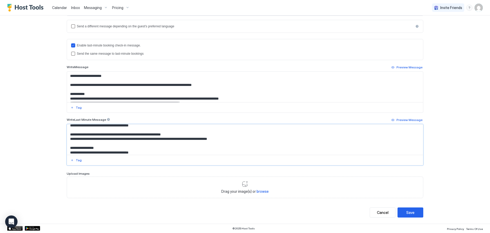
scroll to position [26, 0]
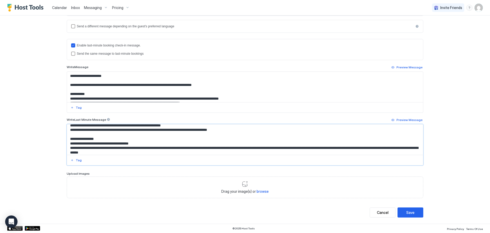
click at [184, 127] on textarea "Input Field" at bounding box center [245, 139] width 356 height 30
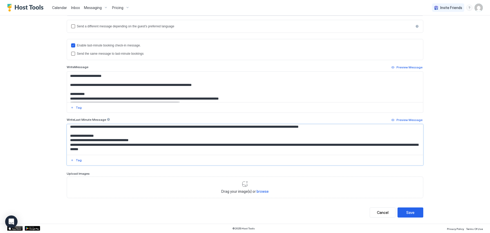
scroll to position [20, 0]
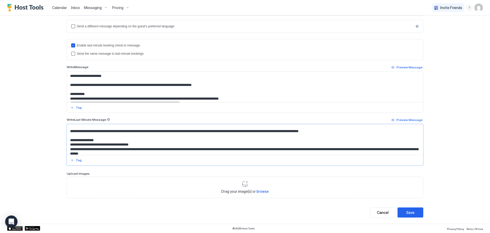
click at [143, 144] on textarea "Input Field" at bounding box center [245, 139] width 356 height 30
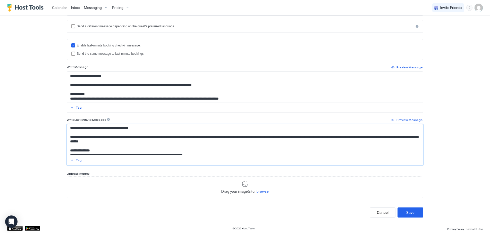
scroll to position [46, 0]
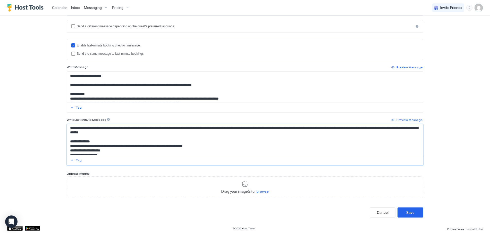
click at [216, 145] on textarea "Input Field" at bounding box center [245, 139] width 356 height 30
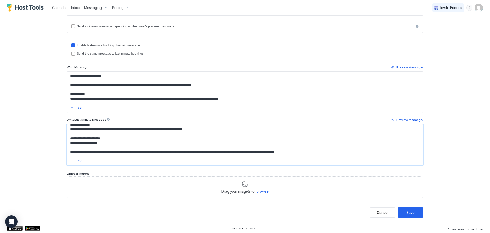
scroll to position [72, 0]
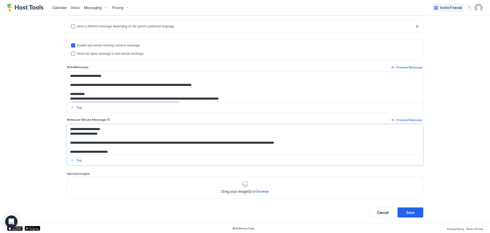
click at [107, 128] on textarea "Input Field" at bounding box center [245, 139] width 356 height 30
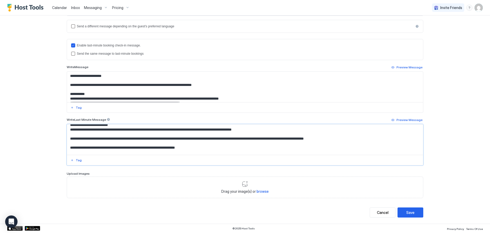
scroll to position [93, 0]
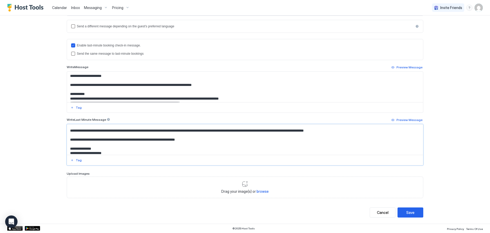
click at [67, 139] on textarea "Input Field" at bounding box center [245, 139] width 356 height 30
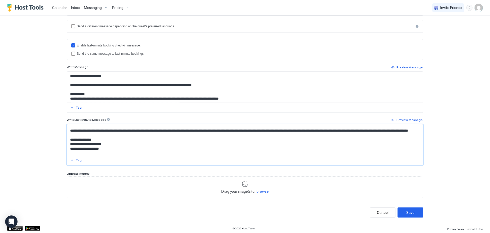
scroll to position [88, 0]
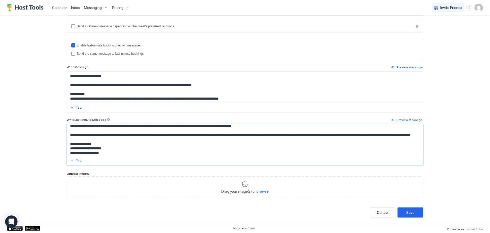
click at [334, 137] on textarea "Input Field" at bounding box center [245, 139] width 356 height 30
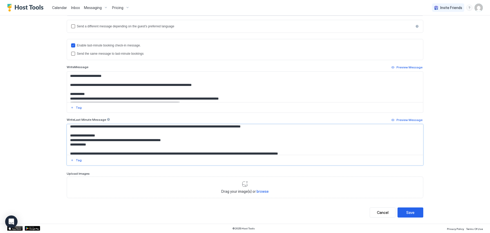
scroll to position [136, 0]
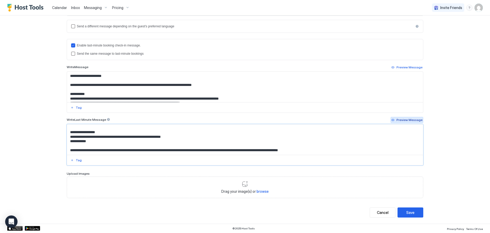
click at [408, 119] on div "Preview Message" at bounding box center [409, 119] width 26 height 5
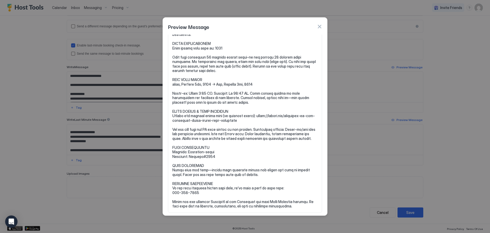
scroll to position [45, 0]
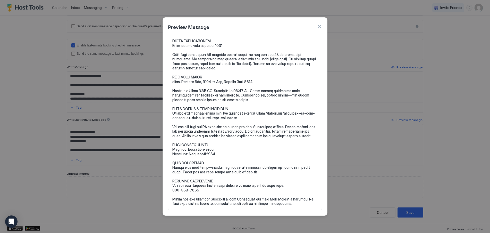
click at [320, 26] on button "button" at bounding box center [319, 26] width 5 height 5
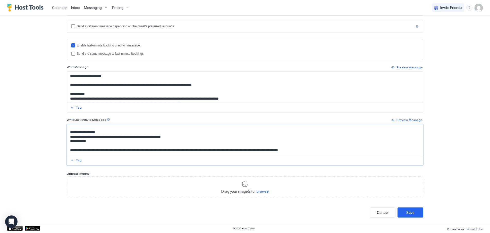
click at [271, 151] on textarea "Input Field" at bounding box center [245, 139] width 356 height 30
click at [331, 152] on textarea "Input Field" at bounding box center [245, 139] width 356 height 30
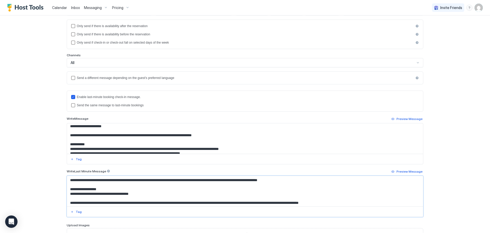
scroll to position [0, 0]
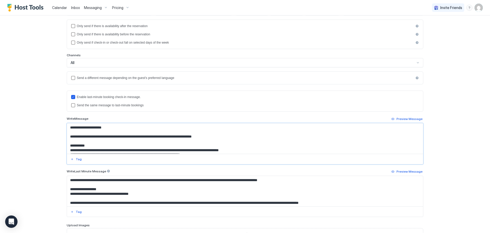
drag, startPoint x: 68, startPoint y: 127, endPoint x: 107, endPoint y: 129, distance: 39.7
click at [107, 129] on textarea "Input Field" at bounding box center [245, 138] width 356 height 30
click at [69, 179] on textarea "Input Field" at bounding box center [245, 191] width 356 height 30
paste textarea "**********"
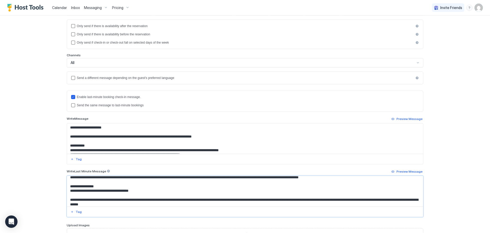
scroll to position [26, 0]
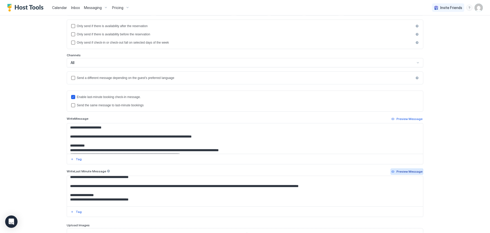
click at [414, 172] on div "Preview Message" at bounding box center [409, 171] width 26 height 5
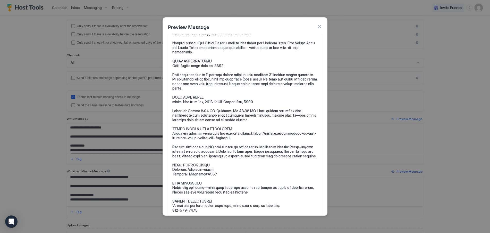
scroll to position [54, 0]
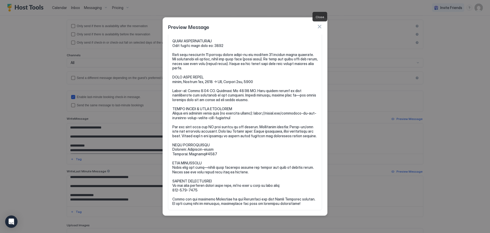
click at [318, 25] on button "button" at bounding box center [319, 26] width 5 height 5
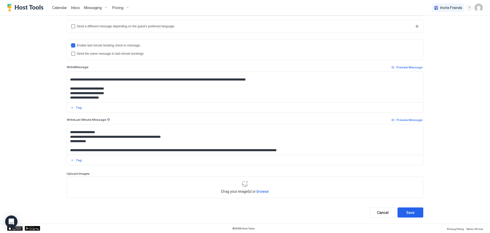
scroll to position [127, 0]
drag, startPoint x: 103, startPoint y: 97, endPoint x: 64, endPoint y: 89, distance: 40.1
click at [64, 89] on div "**********" at bounding box center [244, 54] width 371 height 340
click at [328, 150] on textarea "Input Field" at bounding box center [245, 139] width 356 height 30
paste textarea "**********"
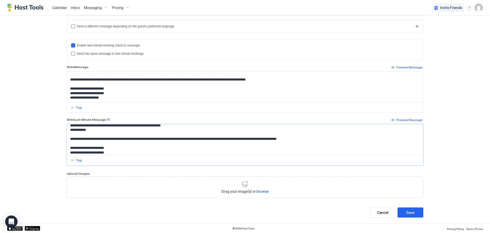
scroll to position [161, 0]
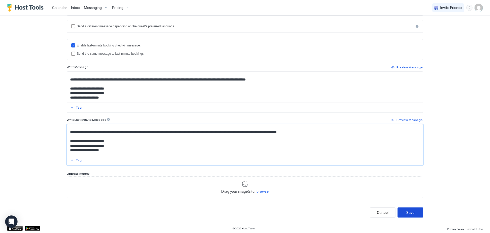
type textarea "**********"
click at [406, 211] on div "Save" at bounding box center [410, 211] width 8 height 5
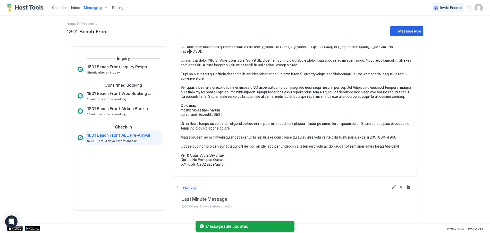
scroll to position [97, 0]
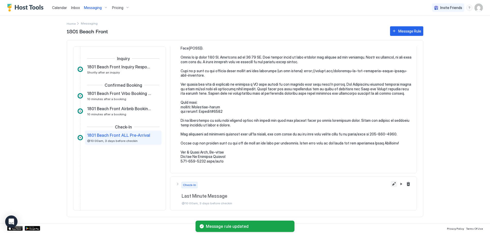
click at [391, 184] on button "Edit message rule" at bounding box center [394, 184] width 6 height 6
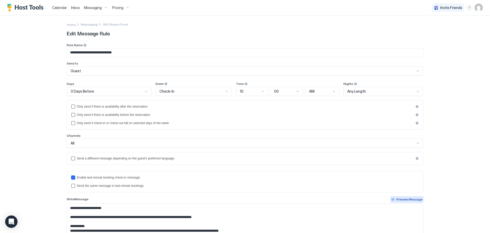
click at [405, 199] on div "Preview Message" at bounding box center [409, 199] width 26 height 5
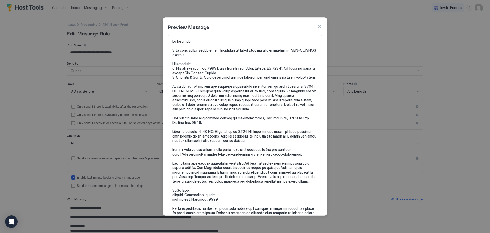
click at [319, 25] on button "button" at bounding box center [319, 26] width 5 height 5
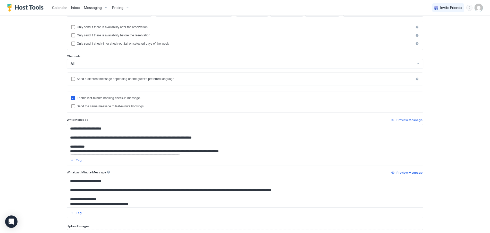
scroll to position [129, 0]
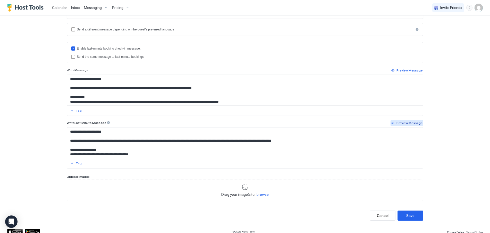
click at [405, 123] on div "Preview Message" at bounding box center [409, 123] width 26 height 5
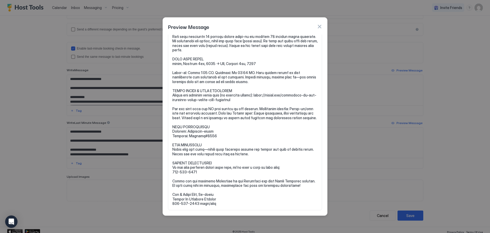
scroll to position [0, 0]
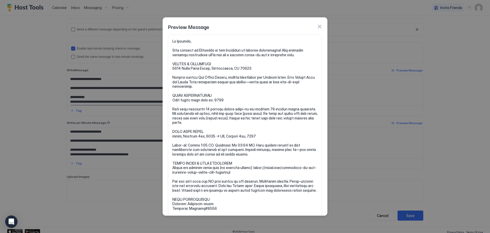
click at [317, 24] on button "button" at bounding box center [319, 26] width 5 height 5
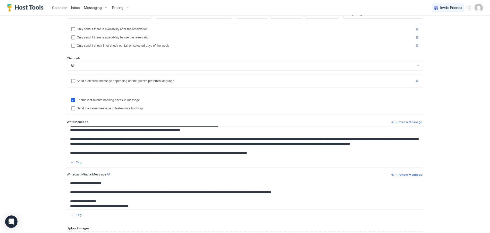
scroll to position [77, 0]
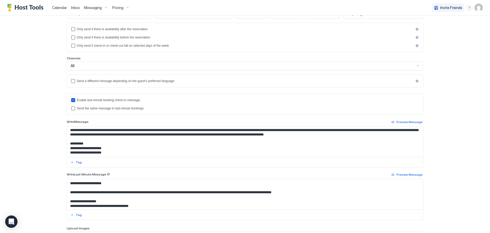
click at [119, 183] on textarea "Input Field" at bounding box center [245, 194] width 356 height 30
click at [105, 135] on textarea "Input Field" at bounding box center [245, 141] width 356 height 30
paste textarea "**********"
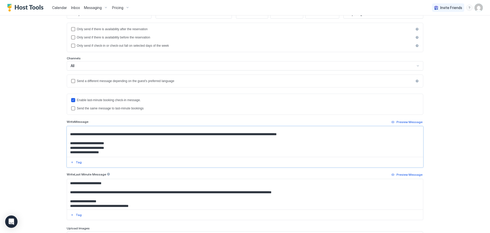
scroll to position [129, 0]
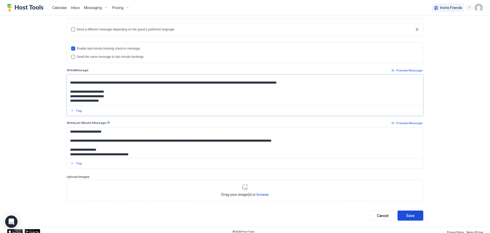
type textarea "**********"
click at [406, 217] on div "Save" at bounding box center [410, 214] width 8 height 5
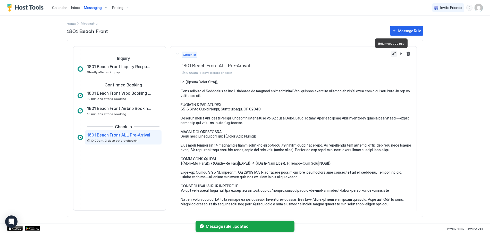
click at [391, 53] on button "Edit message rule" at bounding box center [394, 53] width 6 height 6
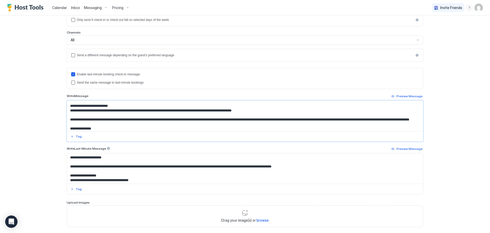
scroll to position [93, 0]
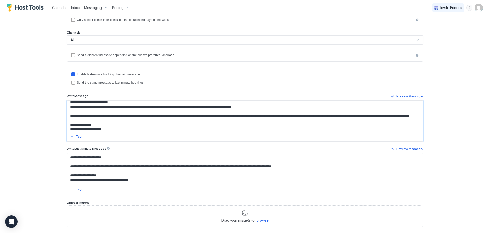
click at [99, 116] on textarea "Input Field" at bounding box center [245, 115] width 356 height 30
click at [281, 116] on textarea "Input Field" at bounding box center [245, 115] width 356 height 30
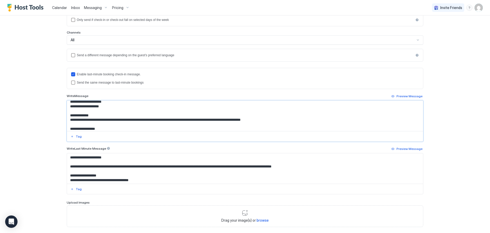
scroll to position [124, 0]
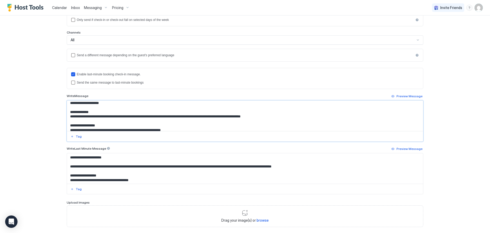
drag, startPoint x: 276, startPoint y: 120, endPoint x: 281, endPoint y: 113, distance: 8.9
click at [276, 120] on textarea "Input Field" at bounding box center [245, 115] width 356 height 30
click at [280, 120] on textarea "Input Field" at bounding box center [245, 115] width 356 height 30
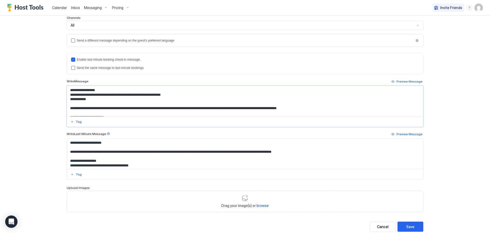
scroll to position [132, 0]
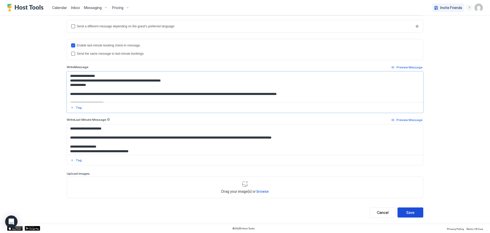
type textarea "**********"
click at [402, 213] on button "Save" at bounding box center [410, 212] width 26 height 10
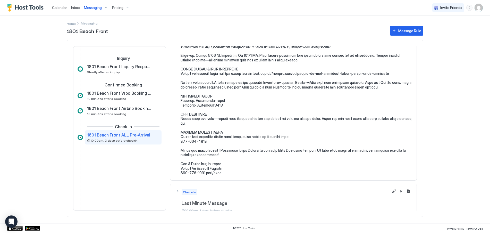
scroll to position [124, 0]
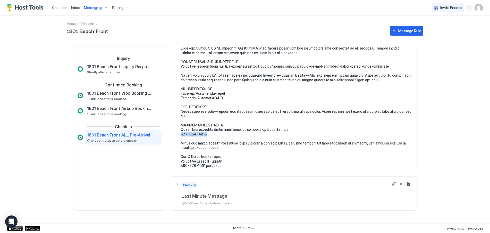
drag, startPoint x: 204, startPoint y: 133, endPoint x: 176, endPoint y: 132, distance: 28.6
click at [176, 132] on div at bounding box center [293, 62] width 236 height 212
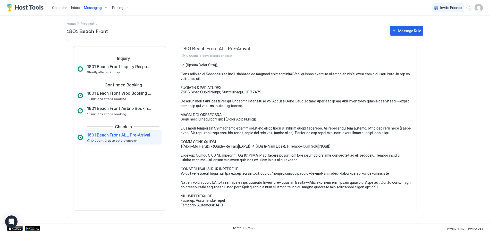
scroll to position [0, 0]
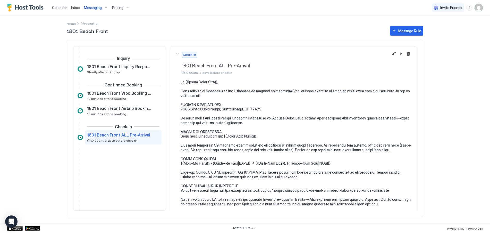
drag, startPoint x: 441, startPoint y: 52, endPoint x: 444, endPoint y: 51, distance: 3.3
click at [441, 52] on div "Calendar Inbox Messaging Pricing Invite Friends RB Home Messaging 1801 Beach Fr…" at bounding box center [245, 116] width 490 height 233
click at [90, 6] on span "Messaging" at bounding box center [93, 7] width 18 height 5
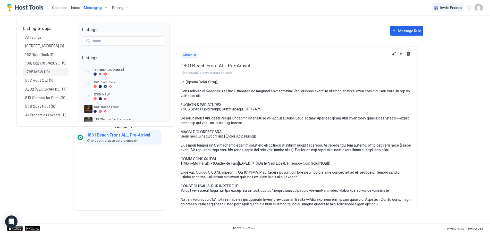
click at [41, 71] on span "1785 MSW" at bounding box center [34, 72] width 19 height 5
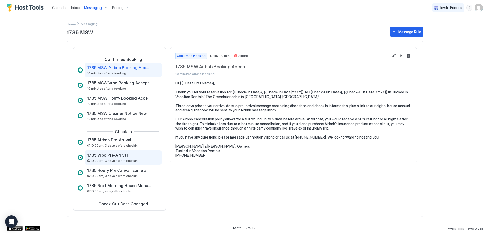
click at [115, 154] on span "1785 Vrbo Pre-Arrival" at bounding box center [107, 154] width 41 height 5
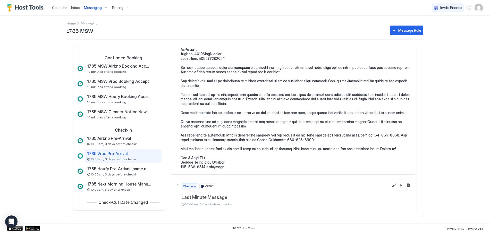
scroll to position [159, 0]
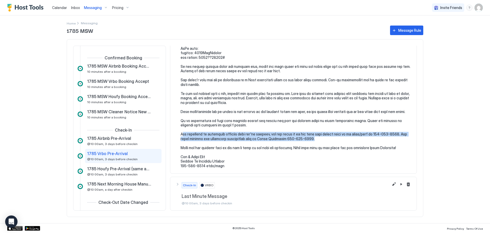
drag, startPoint x: 182, startPoint y: 133, endPoint x: 318, endPoint y: 138, distance: 136.0
click at [318, 138] on pre at bounding box center [296, 44] width 231 height 248
click at [210, 136] on pre at bounding box center [296, 44] width 231 height 248
drag, startPoint x: 180, startPoint y: 135, endPoint x: 320, endPoint y: 139, distance: 139.9
click at [320, 139] on div at bounding box center [293, 44] width 236 height 248
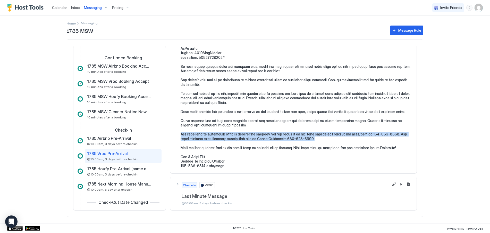
copy pre "For questions or immediate concerns once you've arrived, you can reach us at ou…"
click at [92, 8] on span "Messaging" at bounding box center [93, 7] width 18 height 5
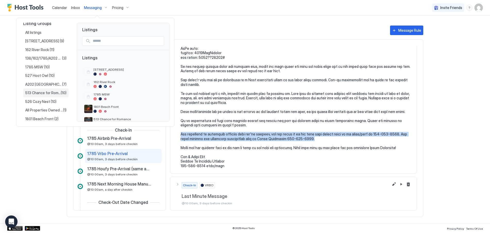
scroll to position [6, 0]
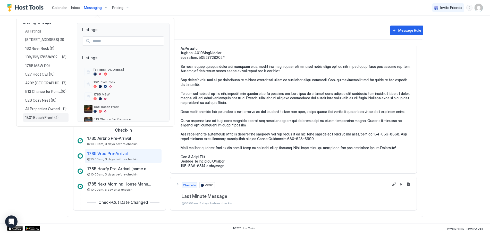
click at [36, 118] on span "1801 Beach Front" at bounding box center [39, 117] width 29 height 5
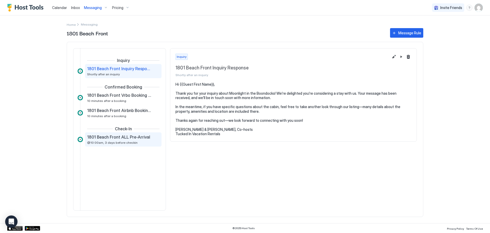
click at [115, 139] on span "1801 Beach Front ALL Pre-Arrival" at bounding box center [118, 136] width 63 height 5
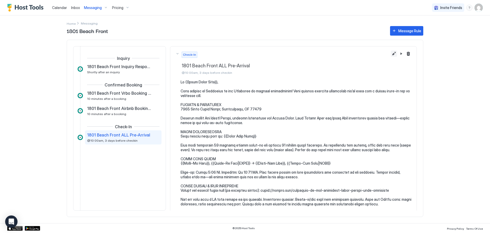
click at [391, 54] on button "Edit message rule" at bounding box center [394, 53] width 6 height 6
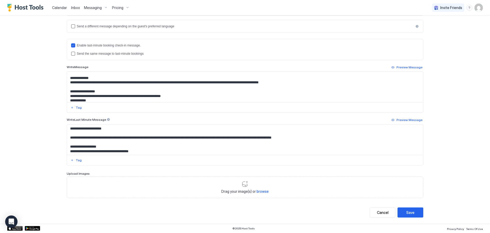
scroll to position [154, 0]
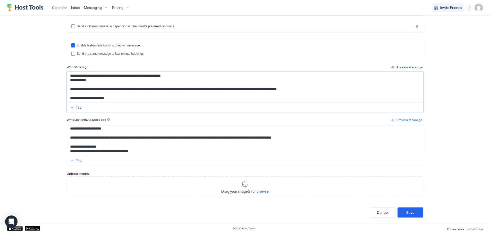
drag, startPoint x: 80, startPoint y: 80, endPoint x: 63, endPoint y: 76, distance: 17.3
click at [63, 76] on div "**********" at bounding box center [244, 54] width 371 height 340
click at [98, 86] on textarea "Input Field" at bounding box center [245, 87] width 356 height 30
click at [93, 88] on textarea "Input Field" at bounding box center [245, 87] width 356 height 30
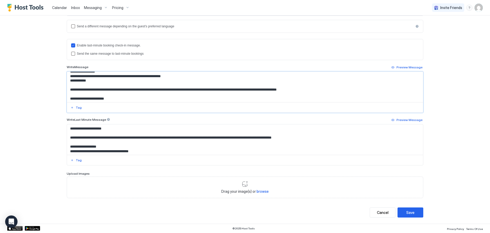
drag, startPoint x: 77, startPoint y: 85, endPoint x: 64, endPoint y: 82, distance: 13.6
click at [64, 82] on div "**********" at bounding box center [244, 54] width 371 height 340
paste textarea "**********"
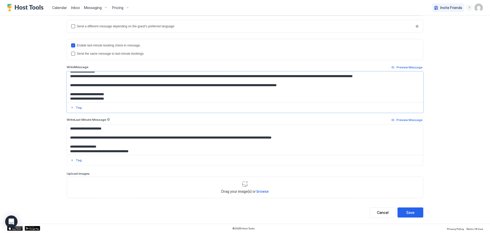
click at [236, 79] on textarea "Input Field" at bounding box center [245, 87] width 356 height 30
drag, startPoint x: 319, startPoint y: 81, endPoint x: 370, endPoint y: 81, distance: 50.5
click at [370, 81] on textarea "Input Field" at bounding box center [245, 87] width 356 height 30
paste textarea "****"
click at [360, 80] on textarea "Input Field" at bounding box center [245, 87] width 356 height 30
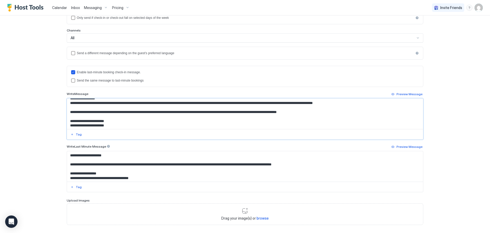
scroll to position [129, 0]
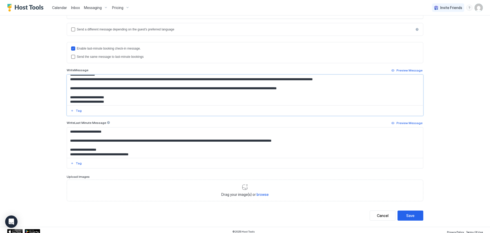
click at [130, 93] on textarea "Input Field" at bounding box center [245, 90] width 356 height 30
click at [414, 71] on div "Preview Message" at bounding box center [409, 70] width 26 height 5
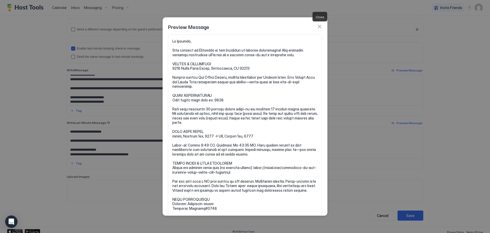
click at [320, 25] on button "button" at bounding box center [319, 26] width 5 height 5
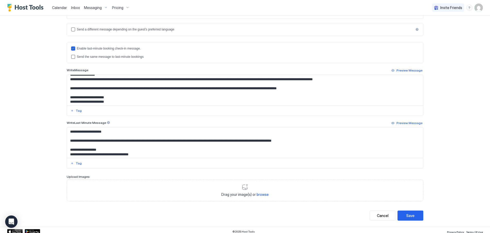
click at [85, 94] on textarea "Input Field" at bounding box center [245, 90] width 356 height 30
type textarea "**********"
click at [409, 214] on div "Save" at bounding box center [410, 214] width 8 height 5
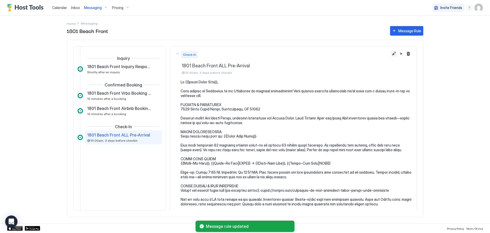
click at [391, 51] on button "Edit message rule" at bounding box center [394, 53] width 6 height 6
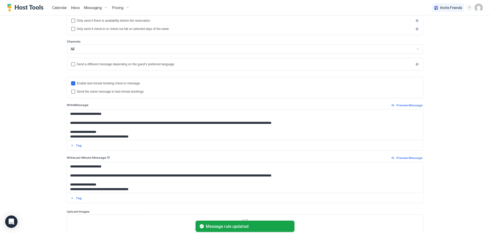
scroll to position [103, 0]
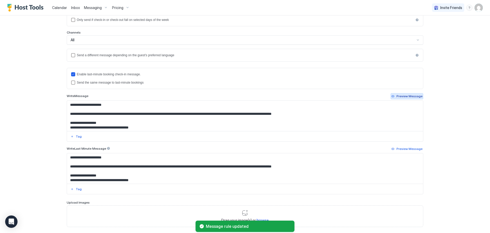
click at [403, 93] on button "Preview Message" at bounding box center [406, 96] width 33 height 6
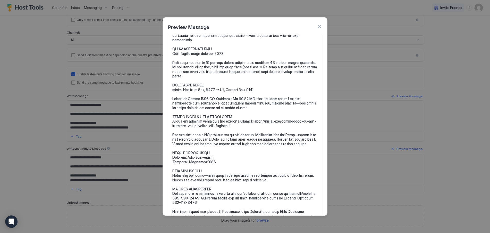
scroll to position [0, 0]
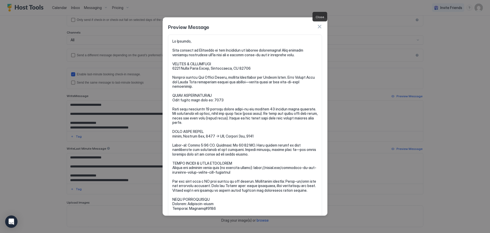
click at [318, 25] on button "button" at bounding box center [319, 26] width 5 height 5
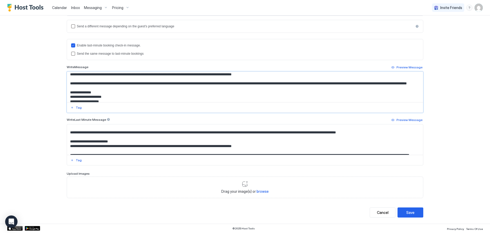
scroll to position [93, 0]
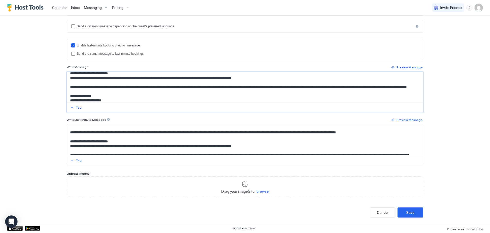
drag, startPoint x: 148, startPoint y: 87, endPoint x: 346, endPoint y: 89, distance: 198.0
click at [346, 89] on textarea "Input Field" at bounding box center [245, 87] width 356 height 30
paste textarea "**********"
click at [149, 87] on textarea "Input Field" at bounding box center [245, 87] width 356 height 30
drag, startPoint x: 118, startPoint y: 92, endPoint x: 244, endPoint y: 90, distance: 126.2
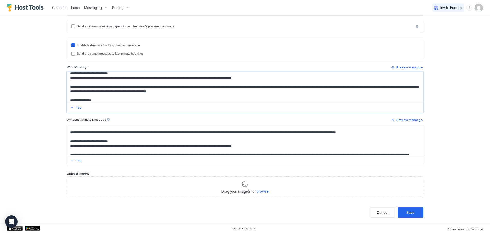
click at [244, 90] on textarea "Input Field" at bounding box center [245, 87] width 356 height 30
paste textarea "**********"
type textarea "**********"
click at [406, 213] on div "Save" at bounding box center [410, 211] width 8 height 5
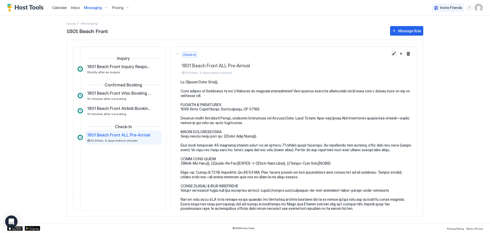
click at [392, 55] on button "Edit message rule" at bounding box center [394, 53] width 6 height 6
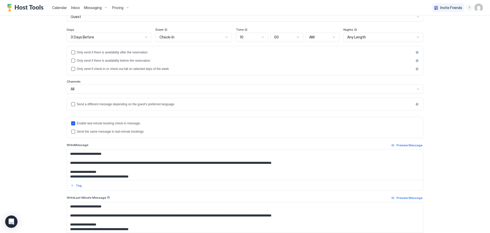
scroll to position [77, 0]
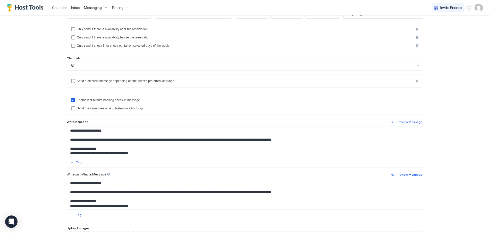
click at [151, 140] on textarea "Input Field" at bounding box center [245, 141] width 356 height 30
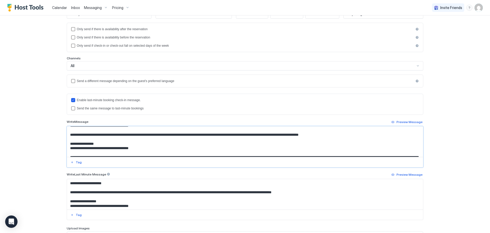
scroll to position [51, 0]
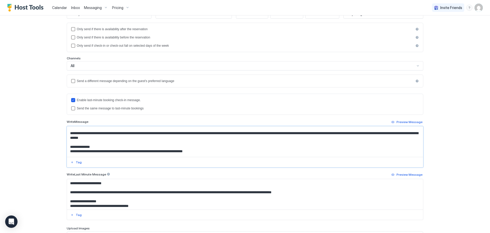
click at [151, 190] on textarea "Input Field" at bounding box center [245, 194] width 356 height 30
paste textarea "**********"
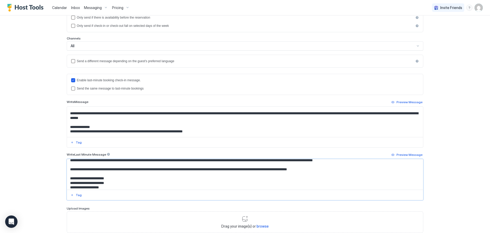
scroll to position [132, 0]
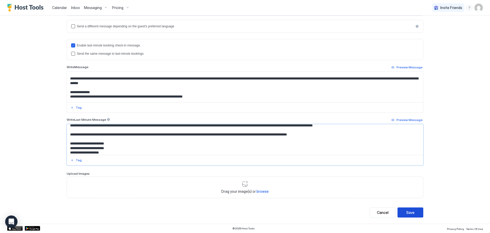
type textarea "**********"
click at [407, 210] on div "Save" at bounding box center [410, 211] width 8 height 5
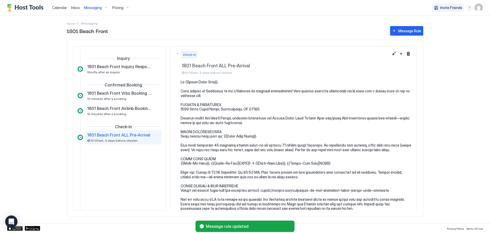
click at [90, 8] on span "Messaging" at bounding box center [93, 7] width 18 height 5
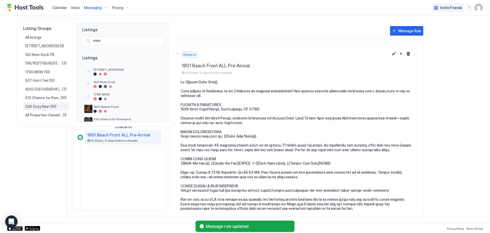
click at [44, 106] on span "526 Cozy Nest" at bounding box center [37, 106] width 25 height 5
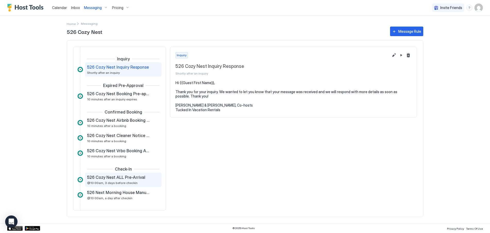
click at [116, 176] on span "526 Cozy Nest ALL Pre-Arrival" at bounding box center [116, 176] width 58 height 5
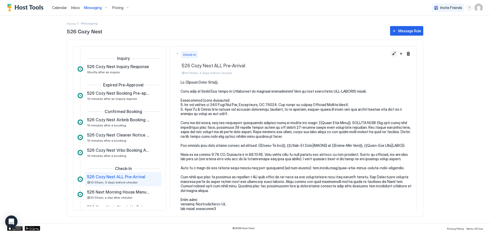
click at [391, 53] on button "Edit message rule" at bounding box center [394, 53] width 6 height 6
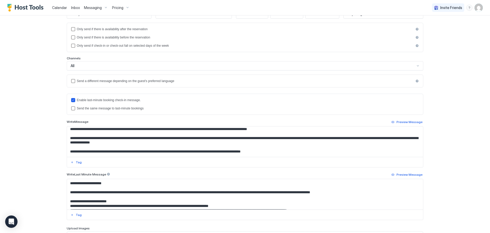
scroll to position [51, 0]
drag, startPoint x: 170, startPoint y: 192, endPoint x: 361, endPoint y: 192, distance: 190.8
click at [361, 192] on textarea "Input Field" at bounding box center [245, 194] width 356 height 30
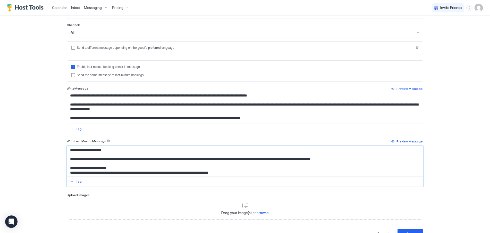
scroll to position [132, 0]
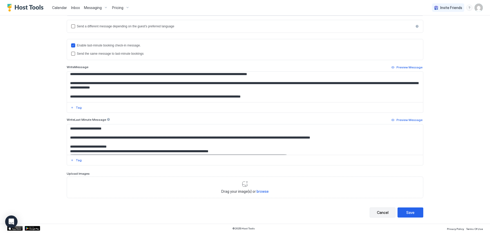
click at [382, 212] on div "Cancel" at bounding box center [383, 211] width 12 height 5
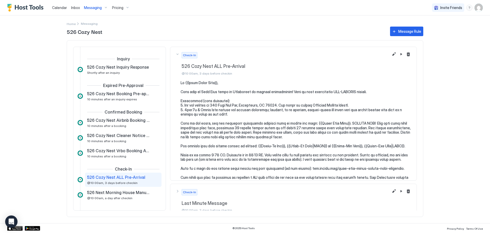
scroll to position [51, 0]
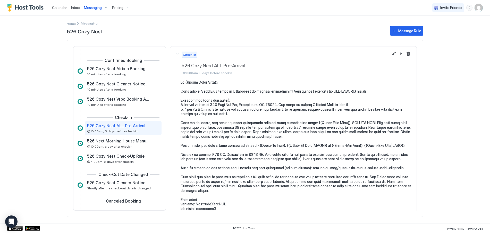
click at [92, 8] on span "Messaging" at bounding box center [93, 7] width 18 height 5
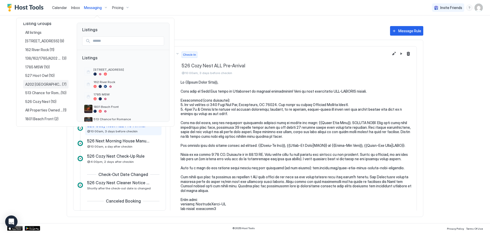
scroll to position [6, 0]
click at [45, 118] on span "1801 Beach Front" at bounding box center [39, 117] width 29 height 5
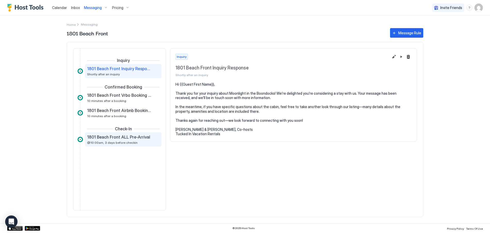
click at [111, 142] on span "@10:00am, 3 days before checkin" at bounding box center [112, 142] width 50 height 4
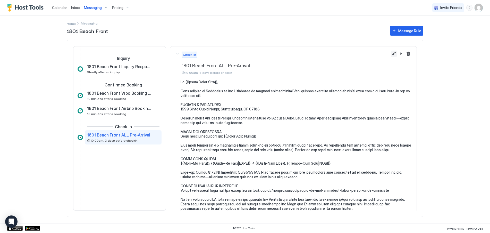
click at [391, 53] on button "Edit message rule" at bounding box center [394, 53] width 6 height 6
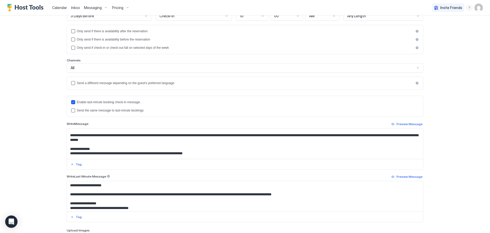
scroll to position [103, 0]
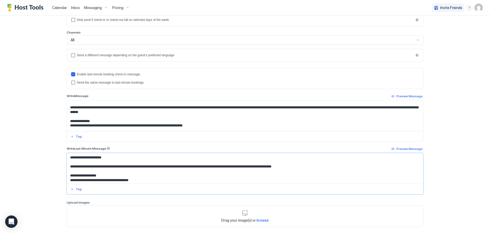
drag, startPoint x: 176, startPoint y: 168, endPoint x: 320, endPoint y: 169, distance: 144.5
click at [320, 169] on textarea "Input Field" at bounding box center [245, 168] width 356 height 30
paste textarea "**********"
click at [365, 168] on textarea "Input Field" at bounding box center [245, 168] width 356 height 30
click at [287, 166] on textarea "Input Field" at bounding box center [245, 168] width 356 height 30
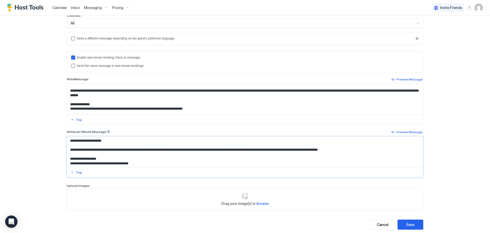
scroll to position [129, 0]
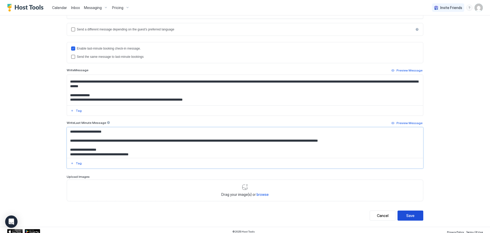
type textarea "**********"
click at [412, 220] on button "Save" at bounding box center [410, 215] width 26 height 10
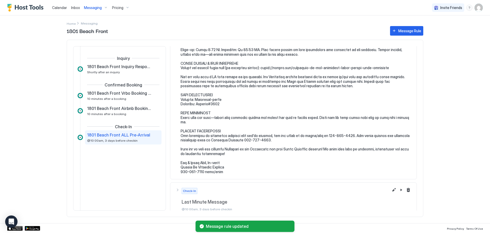
scroll to position [128, 0]
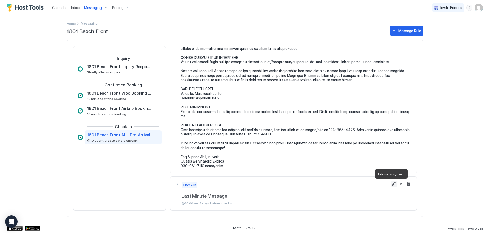
click at [391, 183] on button "Edit message rule" at bounding box center [394, 184] width 6 height 6
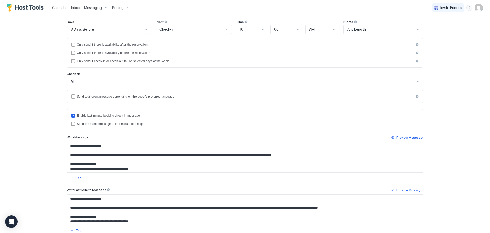
scroll to position [103, 0]
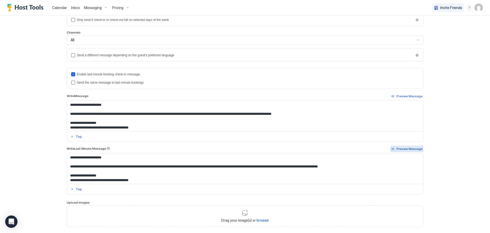
click at [406, 150] on div "Preview Message" at bounding box center [409, 148] width 26 height 5
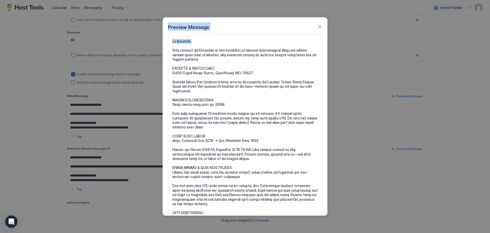
drag, startPoint x: 351, startPoint y: 43, endPoint x: 288, endPoint y: 47, distance: 63.2
click at [308, 40] on div "Preview Message" at bounding box center [245, 116] width 490 height 233
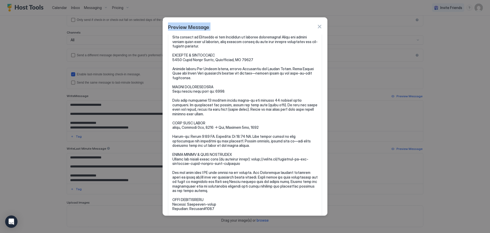
scroll to position [0, 0]
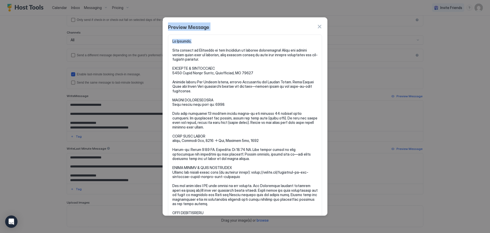
click at [319, 24] on button "button" at bounding box center [319, 26] width 5 height 5
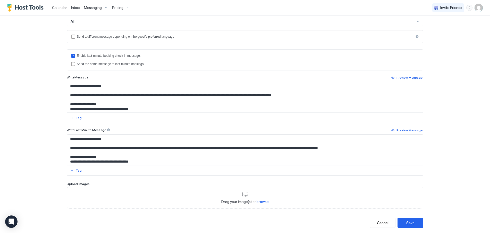
scroll to position [132, 0]
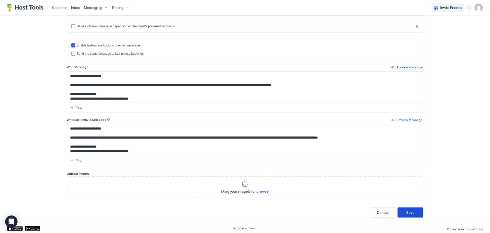
click at [415, 211] on button "Save" at bounding box center [410, 212] width 26 height 10
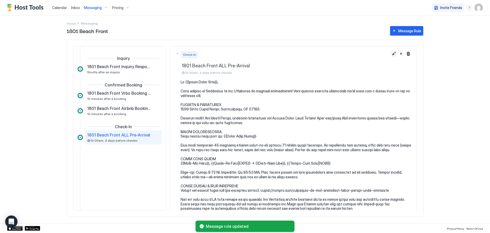
click at [391, 52] on button "Edit message rule" at bounding box center [394, 53] width 6 height 6
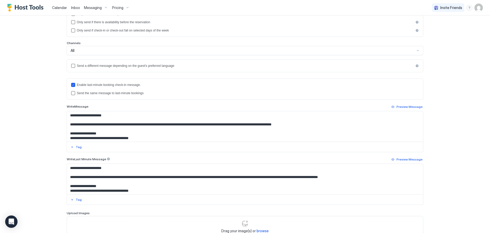
scroll to position [132, 0]
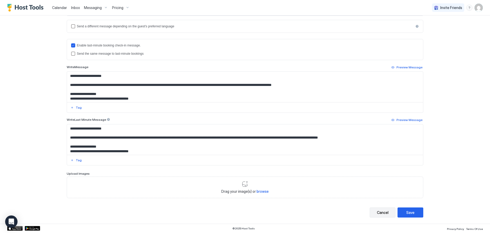
click at [386, 213] on button "Cancel" at bounding box center [383, 212] width 26 height 10
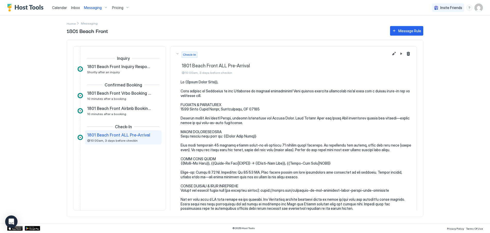
click at [102, 7] on div "Messaging" at bounding box center [96, 7] width 28 height 9
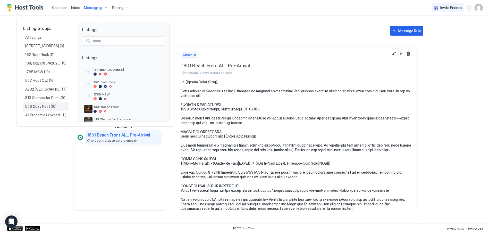
click at [39, 105] on span "526 Cozy Nest" at bounding box center [37, 106] width 25 height 5
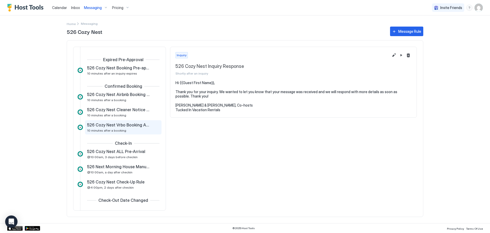
scroll to position [51, 0]
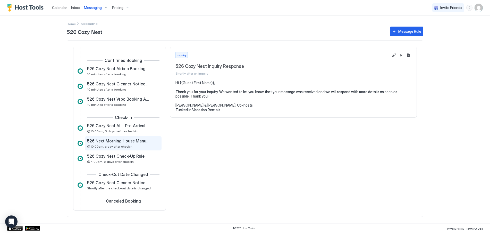
click at [119, 141] on span "526 Next Morning House Manual Reminder" at bounding box center [119, 140] width 64 height 5
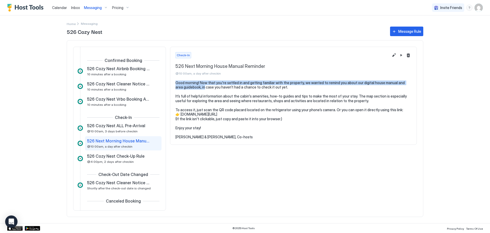
drag, startPoint x: 175, startPoint y: 82, endPoint x: 197, endPoint y: 87, distance: 22.9
click at [197, 87] on section "Good morning! Now that you're settled in and getting familiar with the property…" at bounding box center [293, 112] width 246 height 64
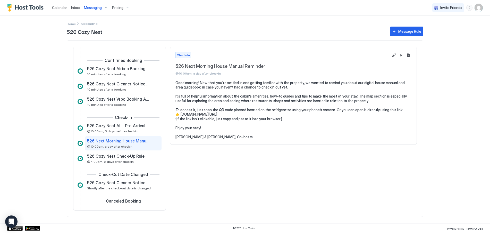
click at [205, 85] on pre "Good morning! Now that you're settled in and getting familiar with the property…" at bounding box center [293, 109] width 236 height 59
drag, startPoint x: 176, startPoint y: 83, endPoint x: 213, endPoint y: 138, distance: 65.9
click at [213, 138] on section "Good morning! Now that you're settled in and getting familiar with the property…" at bounding box center [293, 112] width 246 height 64
copy pre "Good morning! Now that you're settled in and getting familiar with the property…"
click at [94, 6] on span "Messaging" at bounding box center [93, 7] width 18 height 5
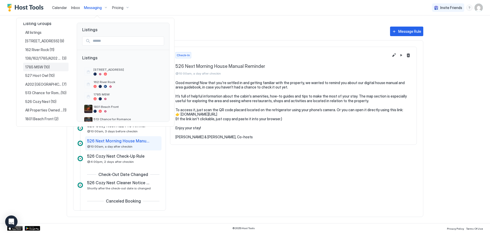
scroll to position [6, 0]
click at [38, 117] on span "1801 Beach Front" at bounding box center [39, 117] width 29 height 5
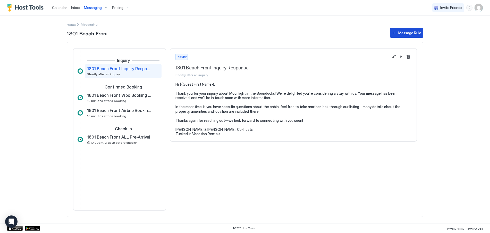
click at [410, 33] on div "Message Rule" at bounding box center [409, 32] width 23 height 5
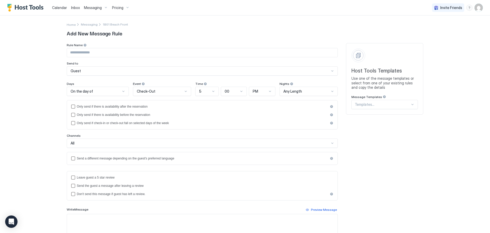
click at [384, 105] on div at bounding box center [382, 104] width 55 height 5
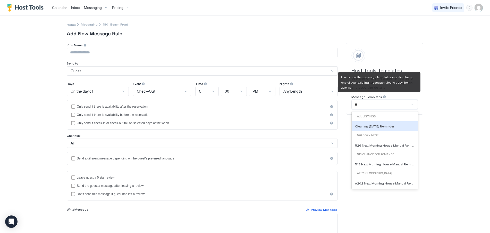
type input "***"
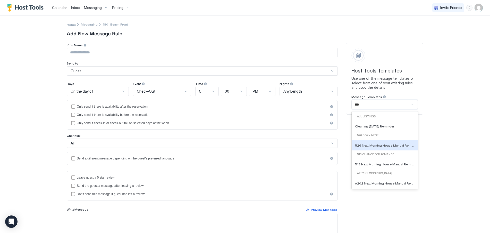
drag, startPoint x: 373, startPoint y: 140, endPoint x: 372, endPoint y: 144, distance: 3.5
click at [372, 144] on span "526 Next Morning House Manual Reminder" at bounding box center [384, 145] width 59 height 4
type input "**********"
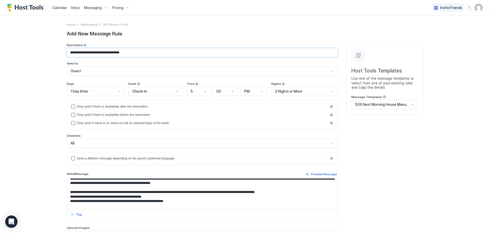
drag, startPoint x: 74, startPoint y: 53, endPoint x: 53, endPoint y: 54, distance: 21.9
click at [53, 54] on div "**********" at bounding box center [245, 116] width 490 height 233
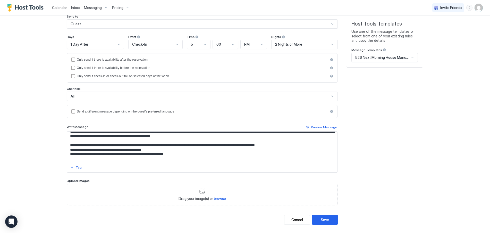
scroll to position [51, 0]
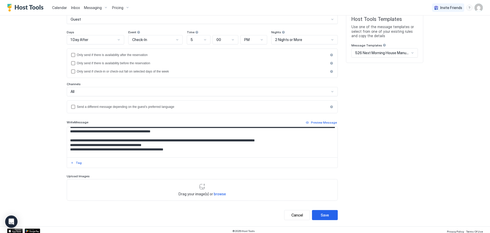
type input "**********"
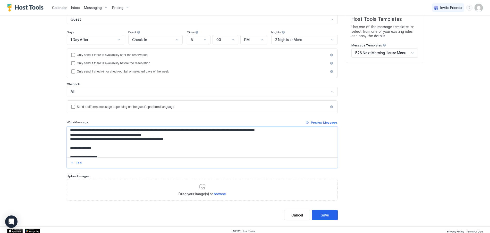
click at [330, 154] on textarea "**********" at bounding box center [202, 142] width 270 height 30
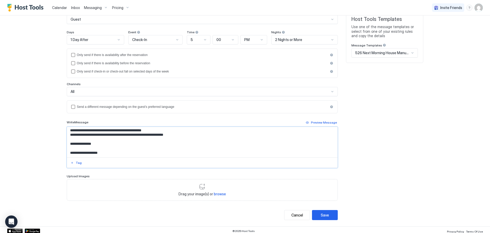
scroll to position [7, 0]
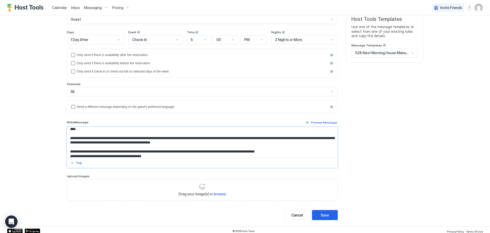
drag, startPoint x: 149, startPoint y: 151, endPoint x: 176, endPoint y: 151, distance: 27.8
click at [176, 151] on textarea "**********" at bounding box center [202, 142] width 270 height 30
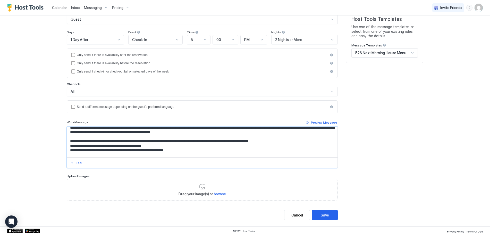
scroll to position [27, 0]
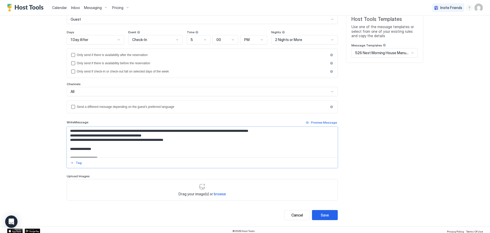
click at [331, 154] on textarea "**********" at bounding box center [202, 142] width 270 height 30
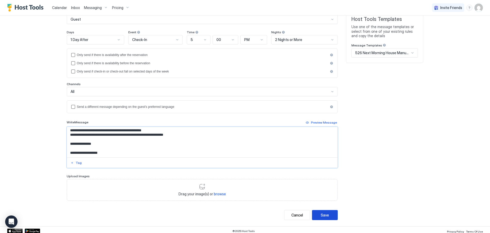
type textarea "**********"
click at [329, 216] on button "Save" at bounding box center [325, 215] width 26 height 10
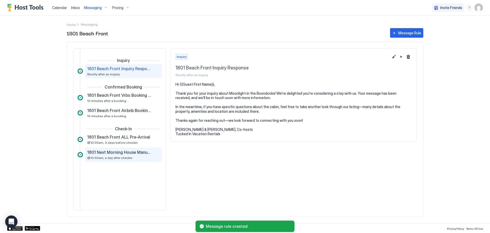
click at [136, 154] on span "1801 Next Morning House Manual Reminder" at bounding box center [119, 151] width 64 height 5
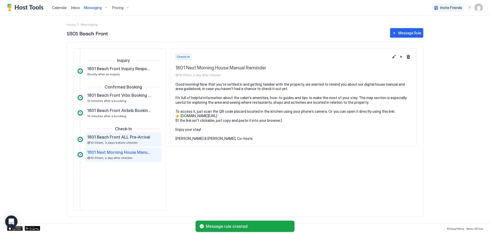
click at [134, 136] on span "1801 Beach Front ALL Pre-Arrival" at bounding box center [118, 136] width 63 height 5
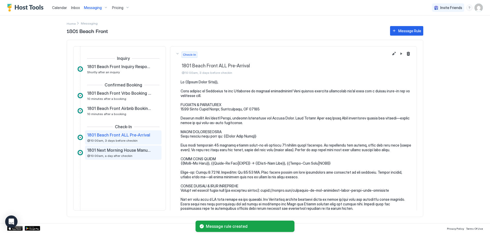
click at [124, 151] on span "1801 Next Morning House Manual Reminder" at bounding box center [119, 149] width 64 height 5
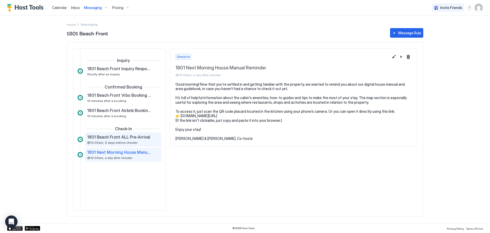
click at [135, 138] on span "1801 Beach Front ALL Pre-Arrival" at bounding box center [118, 136] width 63 height 5
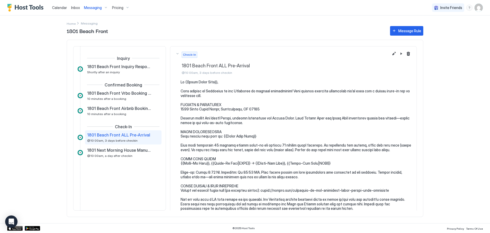
scroll to position [26, 0]
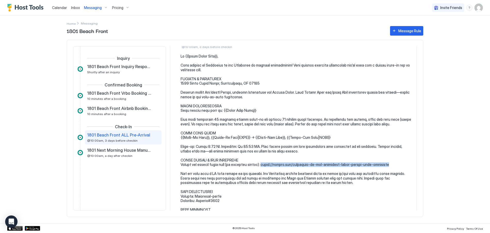
drag, startPoint x: 265, startPoint y: 165, endPoint x: 395, endPoint y: 165, distance: 130.3
click at [395, 165] on pre at bounding box center [296, 162] width 231 height 216
copy pre "[URL][DOMAIN_NAME]"
click at [122, 150] on span "1801 Next Morning House Manual Reminder" at bounding box center [119, 149] width 64 height 5
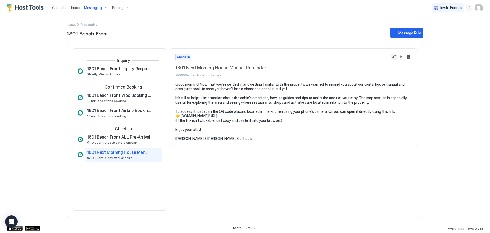
click at [393, 56] on button "Edit message rule" at bounding box center [394, 57] width 6 height 6
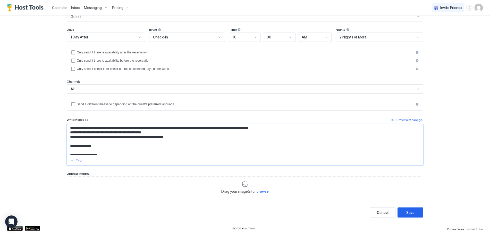
scroll to position [21, 0]
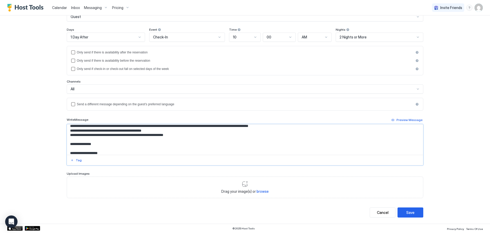
drag, startPoint x: 74, startPoint y: 135, endPoint x: 169, endPoint y: 134, distance: 94.3
click at [169, 134] on textarea "**********" at bounding box center [245, 139] width 356 height 30
paste textarea "**********"
type textarea "**********"
click at [402, 121] on div "Preview Message" at bounding box center [409, 119] width 26 height 5
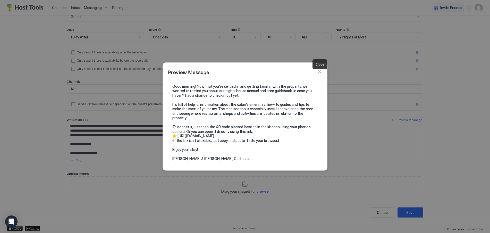
click at [318, 73] on button "button" at bounding box center [319, 71] width 5 height 5
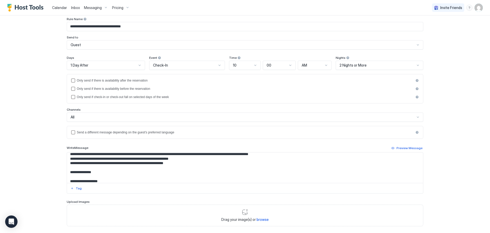
scroll to position [54, 0]
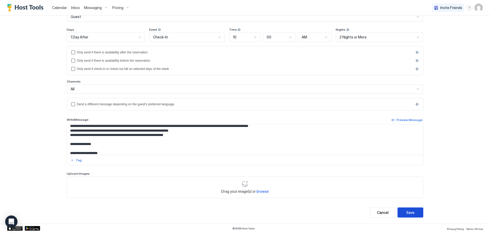
click at [408, 208] on button "Save" at bounding box center [410, 212] width 26 height 10
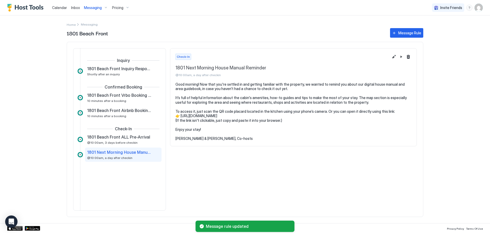
click at [99, 8] on span "Messaging" at bounding box center [93, 7] width 18 height 5
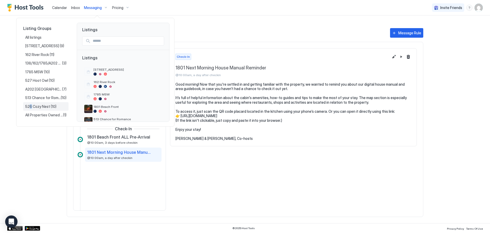
click at [30, 106] on span "526 Cozy Nest" at bounding box center [37, 106] width 25 height 5
click at [29, 106] on span "526 Cozy Nest" at bounding box center [37, 106] width 25 height 5
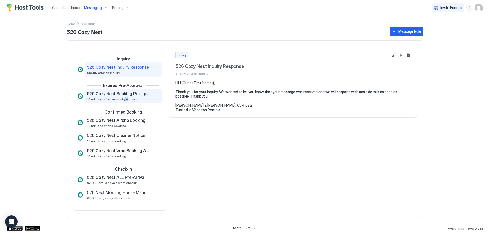
click at [123, 97] on div "526 Cozy Nest Booking Pre-approval Expired 10 minutes after an inquiry expires" at bounding box center [119, 96] width 65 height 10
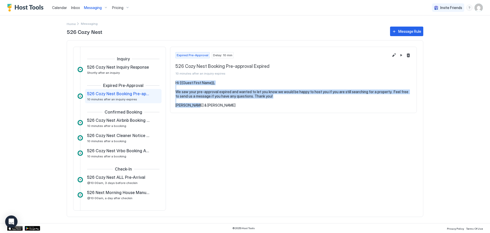
drag, startPoint x: 175, startPoint y: 82, endPoint x: 198, endPoint y: 107, distance: 34.1
click at [198, 107] on section "Hi {{Guest First Name}}, We saw your pre-approval expired and wanted to let you…" at bounding box center [293, 96] width 246 height 32
click at [205, 137] on div "Expired Pre-Approval Delay: 10 min 526 Cozy Nest Booking Pre-approval Expired 1…" at bounding box center [293, 129] width 247 height 164
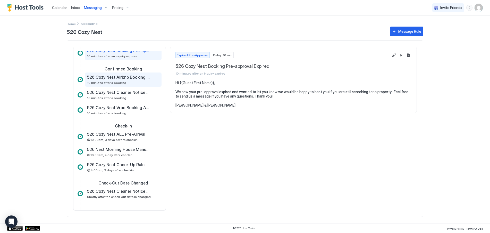
scroll to position [51, 0]
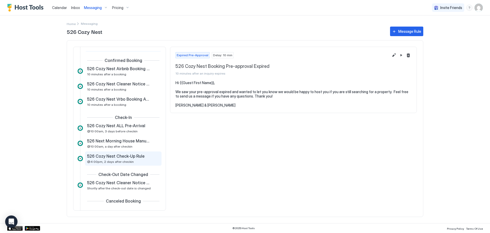
click at [117, 158] on span "526 Cozy Nest Check-Up Rule" at bounding box center [115, 155] width 57 height 5
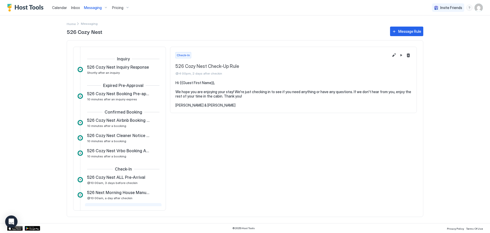
click at [89, 8] on span "Messaging" at bounding box center [93, 7] width 18 height 5
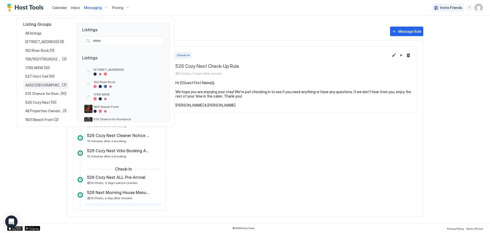
scroll to position [6, 0]
click at [32, 117] on span "1801 Beach Front" at bounding box center [39, 117] width 29 height 5
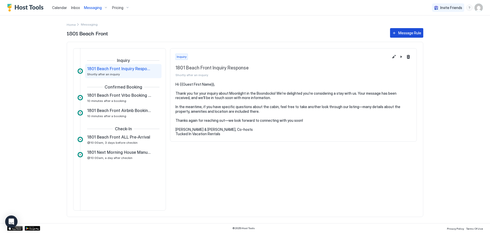
click at [410, 33] on div "Message Rule" at bounding box center [409, 32] width 23 height 5
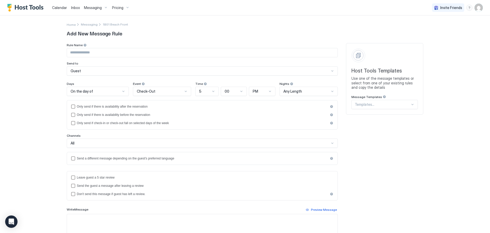
click at [371, 103] on div at bounding box center [382, 104] width 55 height 5
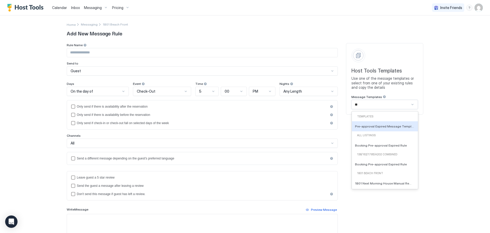
type input "***"
click at [366, 166] on div "Booking Pre-approval Expired Rule" at bounding box center [385, 164] width 66 height 10
type input "**********"
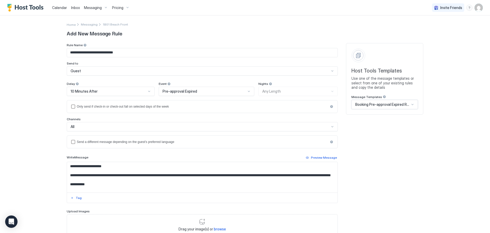
click at [68, 52] on input "**********" at bounding box center [202, 52] width 270 height 9
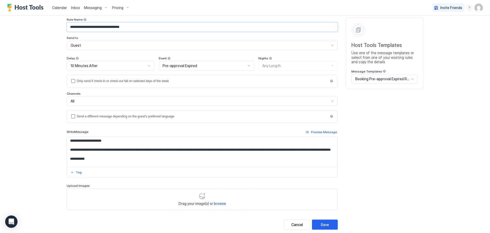
scroll to position [38, 0]
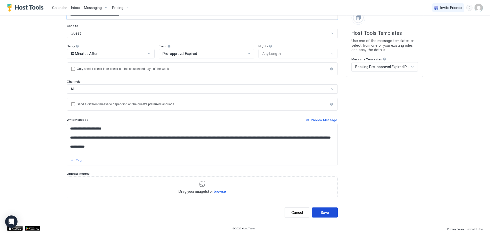
type input "**********"
click at [325, 214] on div "Save" at bounding box center [325, 211] width 8 height 5
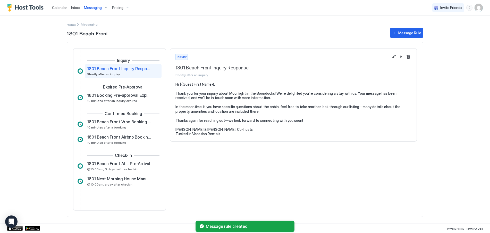
click at [92, 7] on span "Messaging" at bounding box center [93, 7] width 18 height 5
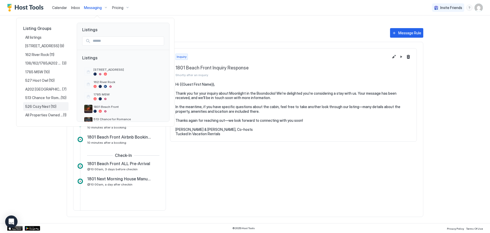
click at [38, 105] on span "526 Cozy Nest" at bounding box center [37, 106] width 25 height 5
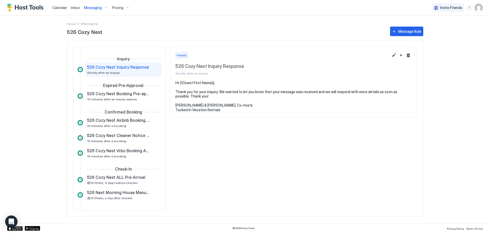
click at [95, 8] on span "Messaging" at bounding box center [93, 7] width 18 height 5
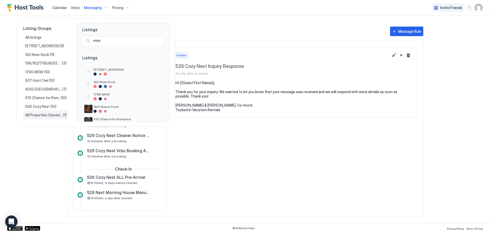
scroll to position [6, 0]
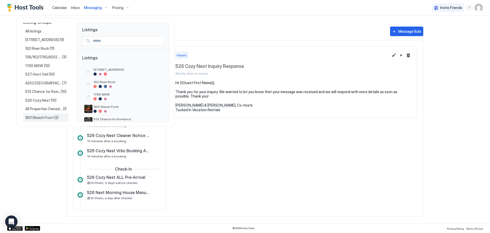
click at [40, 118] on span "1801 Beach Front" at bounding box center [39, 117] width 29 height 5
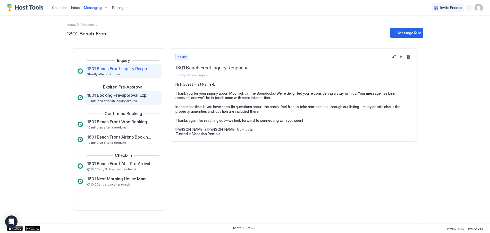
click at [116, 98] on div "1801 Booking Pre-approval Expired Rule 10 minutes after an inquiry expires" at bounding box center [119, 97] width 65 height 10
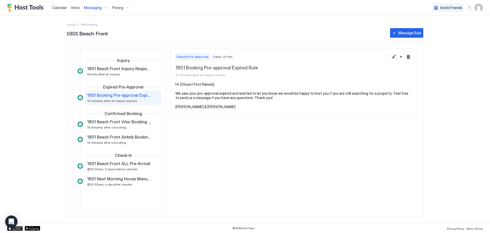
click at [393, 57] on button "Edit message rule" at bounding box center [394, 57] width 6 height 6
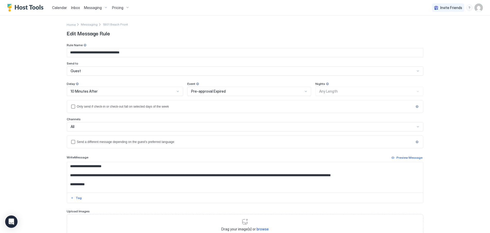
click at [76, 53] on input "**********" at bounding box center [245, 52] width 356 height 9
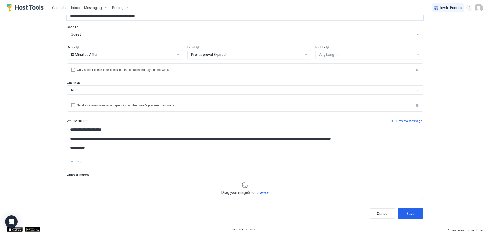
scroll to position [38, 0]
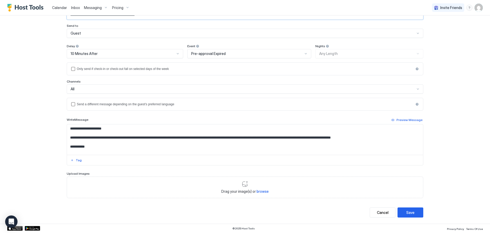
type input "**********"
drag, startPoint x: 67, startPoint y: 138, endPoint x: 392, endPoint y: 140, distance: 324.2
click at [392, 140] on textarea "**********" at bounding box center [245, 139] width 356 height 30
click at [413, 212] on button "Save" at bounding box center [410, 212] width 26 height 10
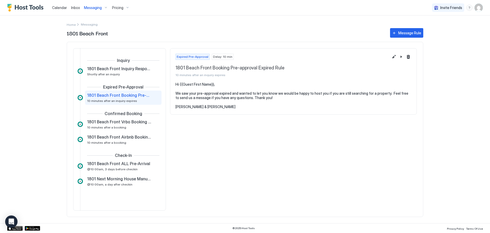
click at [91, 6] on span "Messaging" at bounding box center [93, 7] width 18 height 5
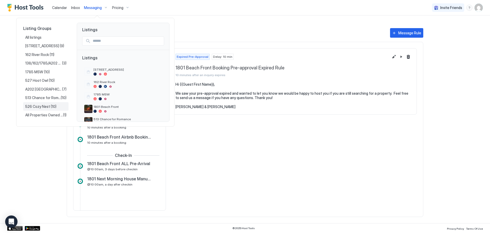
click at [41, 104] on span "526 Cozy Nest" at bounding box center [37, 106] width 25 height 5
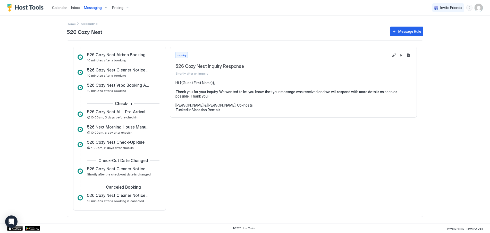
scroll to position [70, 0]
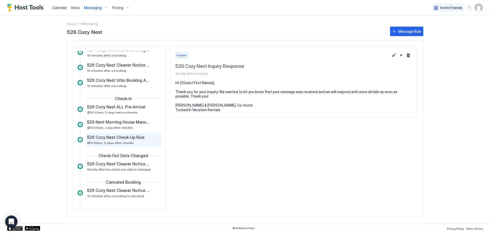
click at [125, 140] on div "526 Cozy Nest Check-Up Rule @4:00pm, 2 days after checkin" at bounding box center [119, 139] width 65 height 10
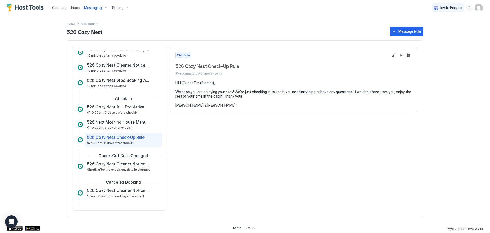
click at [94, 8] on span "Messaging" at bounding box center [93, 7] width 18 height 5
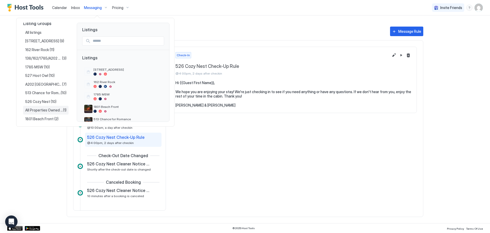
scroll to position [6, 0]
click at [39, 119] on span "1801 Beach Front" at bounding box center [39, 117] width 29 height 5
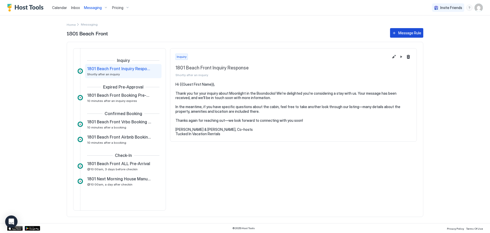
click at [404, 29] on button "Message Rule" at bounding box center [406, 33] width 33 height 10
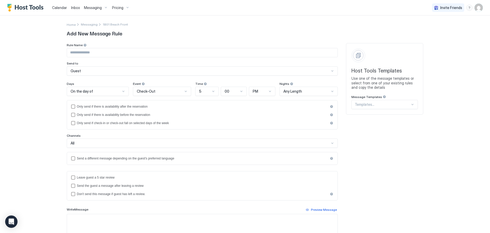
click at [364, 103] on div at bounding box center [382, 104] width 55 height 5
type input "*"
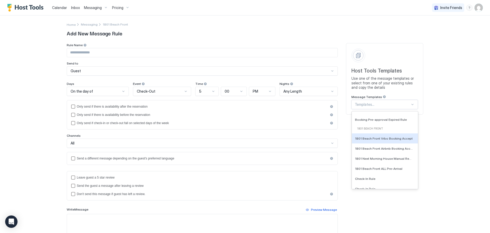
scroll to position [438, 0]
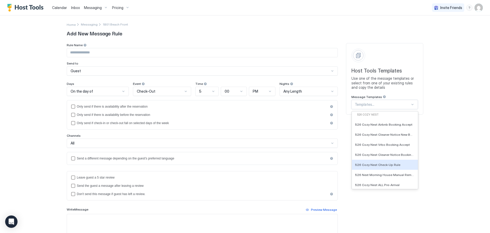
click at [375, 163] on span "526 Cozy Nest Check-Up Rule" at bounding box center [377, 164] width 45 height 4
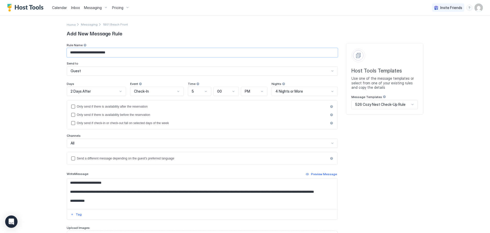
drag, startPoint x: 92, startPoint y: 53, endPoint x: 67, endPoint y: 57, distance: 25.1
click at [67, 57] on input "**********" at bounding box center [202, 52] width 270 height 9
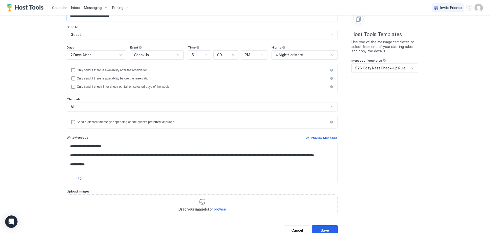
scroll to position [54, 0]
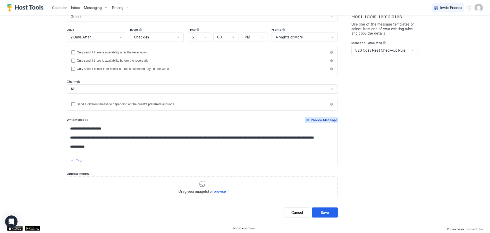
type input "**********"
click at [324, 120] on div "Preview Message" at bounding box center [324, 119] width 26 height 5
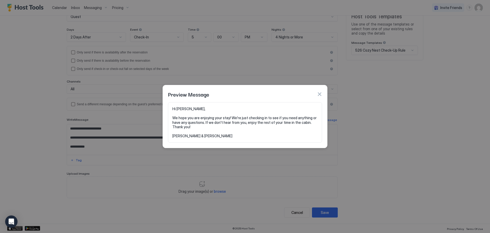
click at [318, 93] on button "button" at bounding box center [319, 93] width 5 height 5
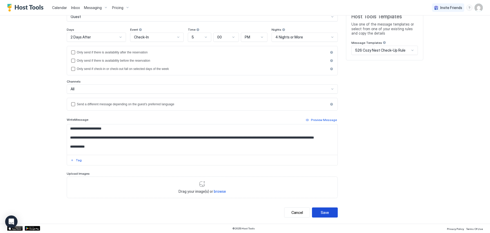
click at [322, 211] on div "Save" at bounding box center [325, 211] width 8 height 5
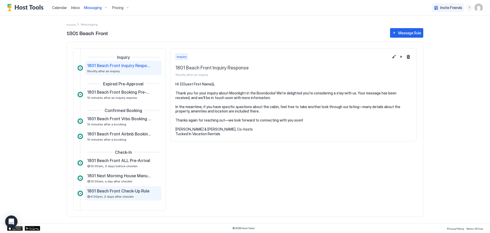
scroll to position [4, 0]
click at [98, 191] on span "1801 Beach Front Check-Up Rule" at bounding box center [118, 189] width 62 height 5
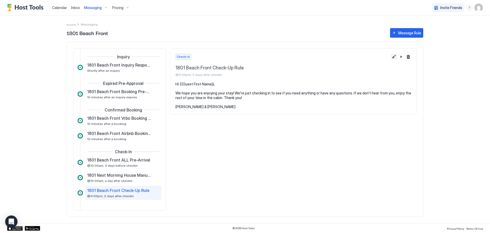
click at [391, 56] on button "Edit message rule" at bounding box center [394, 57] width 6 height 6
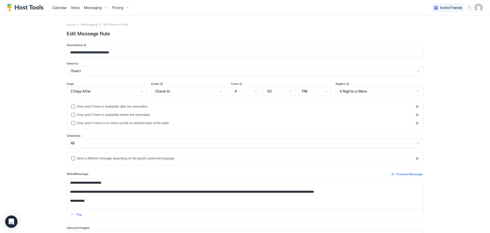
click at [105, 24] on span "1801 Beach Front" at bounding box center [115, 24] width 25 height 4
click at [89, 25] on span "Messaging" at bounding box center [89, 24] width 17 height 4
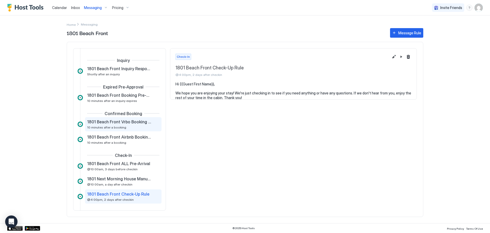
scroll to position [4, 0]
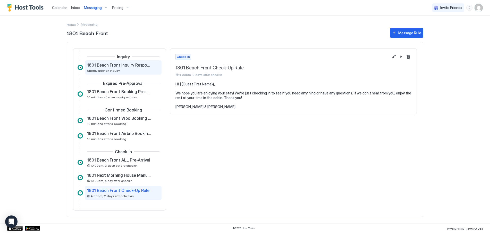
click at [117, 70] on span "Shortly after an inquiry" at bounding box center [103, 70] width 33 height 4
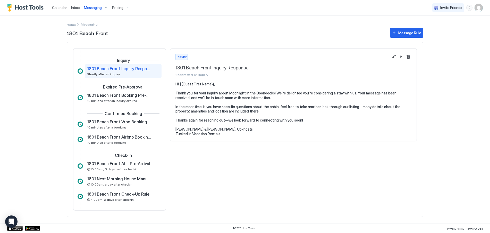
scroll to position [4, 0]
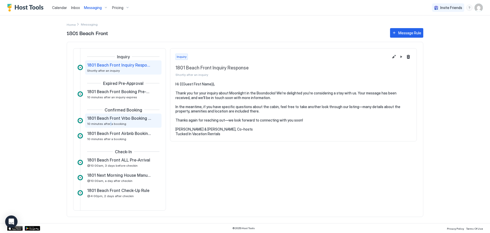
click at [109, 122] on span "10 minutes after a booking" at bounding box center [106, 124] width 39 height 4
click at [109, 118] on span "1801 Beach Front Vrbo Booking Accept" at bounding box center [119, 117] width 64 height 5
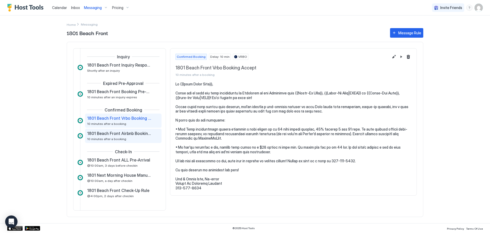
click at [100, 134] on span "1801 Beach Front Airbnb Booking Accept" at bounding box center [119, 133] width 64 height 5
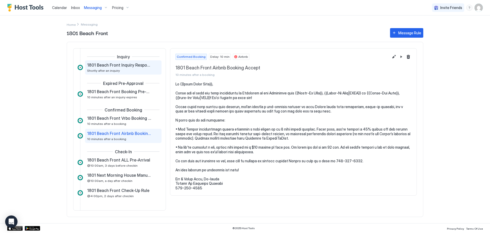
click at [110, 67] on div "1801 Beach Front Inquiry Response Shortly after an inquiry" at bounding box center [119, 67] width 65 height 10
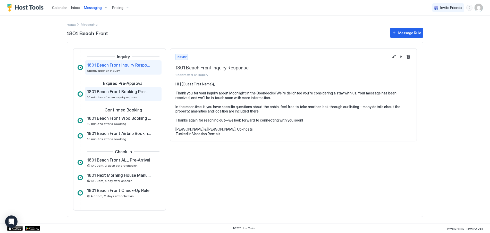
click at [109, 93] on span "1801 Beach Front Booking Pre-approval Expired Rule" at bounding box center [119, 91] width 64 height 5
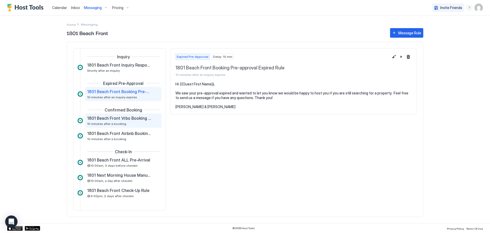
click at [107, 123] on span "10 minutes after a booking" at bounding box center [106, 124] width 39 height 4
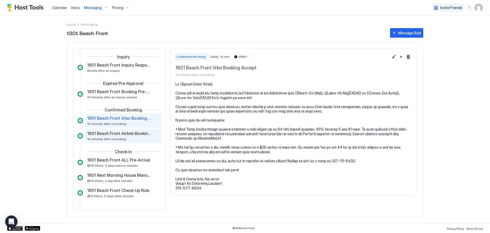
click at [105, 139] on span "10 minutes after a booking" at bounding box center [106, 139] width 39 height 4
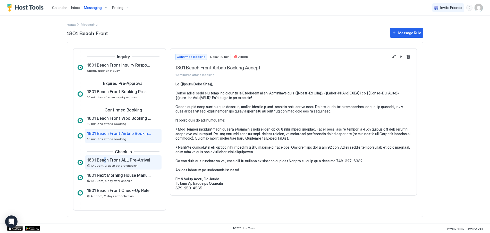
click at [104, 161] on span "1801 Beach Front ALL Pre-Arrival" at bounding box center [118, 159] width 63 height 5
click at [100, 176] on span "1801 Next Morning House Manual Reminder" at bounding box center [119, 174] width 64 height 5
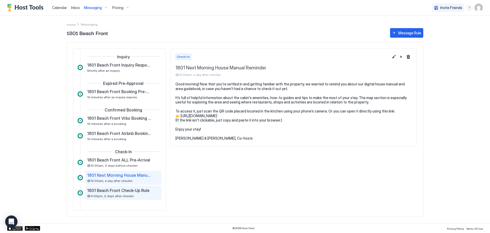
click at [93, 194] on span "@4:00pm, 2 days after checkin" at bounding box center [110, 196] width 47 height 4
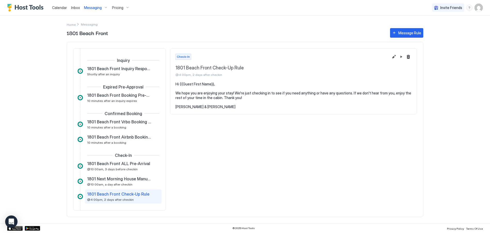
click at [57, 7] on span "Calendar" at bounding box center [59, 7] width 15 height 4
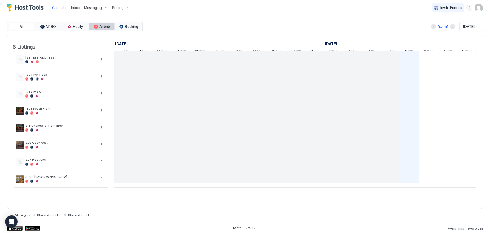
scroll to position [0, 286]
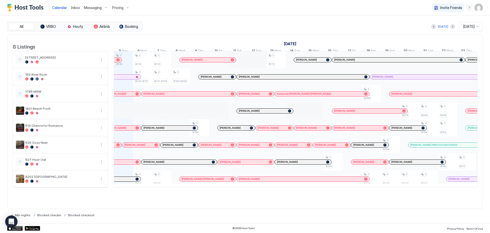
click at [89, 7] on span "Messaging" at bounding box center [93, 7] width 18 height 5
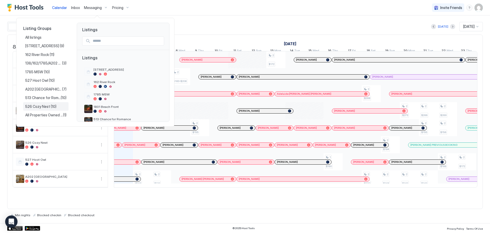
scroll to position [6, 0]
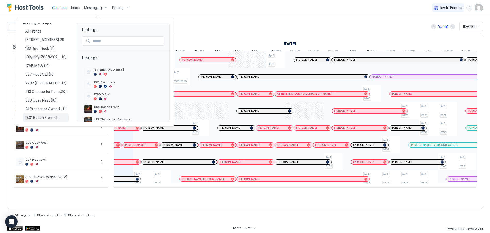
click at [34, 118] on span "1801 Beach Front" at bounding box center [39, 117] width 29 height 5
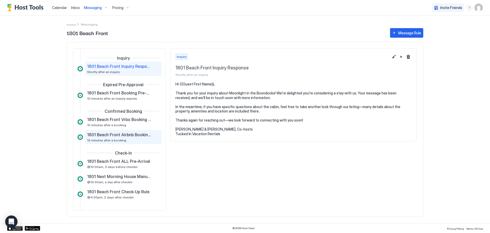
scroll to position [4, 0]
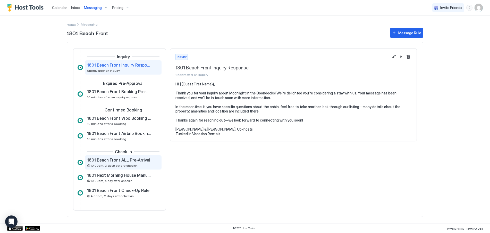
click at [114, 161] on span "1801 Beach Front ALL Pre-Arrival" at bounding box center [118, 159] width 63 height 5
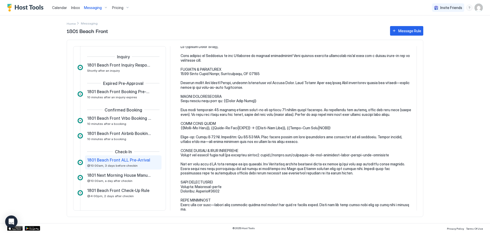
scroll to position [51, 0]
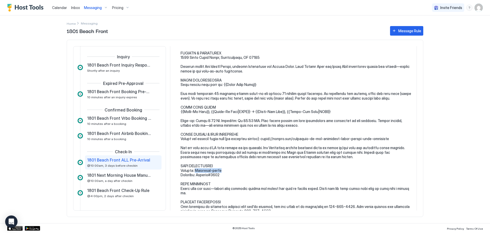
drag, startPoint x: 196, startPoint y: 169, endPoint x: 225, endPoint y: 169, distance: 28.6
click at [225, 169] on pre at bounding box center [296, 136] width 231 height 216
copy pre "Moonlight-guest"
drag, startPoint x: 198, startPoint y: 175, endPoint x: 223, endPoint y: 175, distance: 25.5
click at [223, 175] on pre at bounding box center [296, 136] width 231 height 216
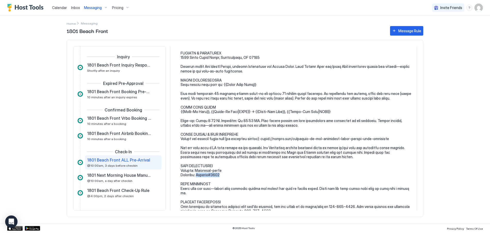
copy pre "Welcome#1801"
